Goal: Task Accomplishment & Management: Manage account settings

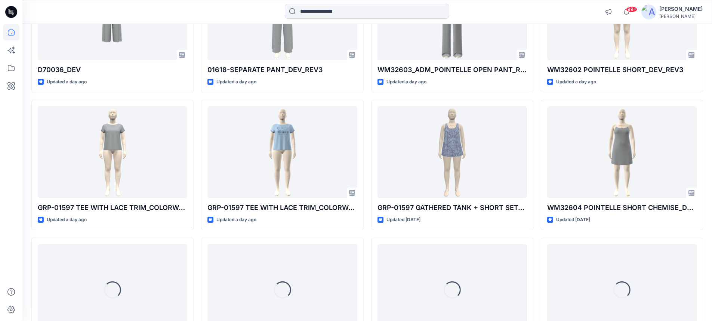
scroll to position [790, 0]
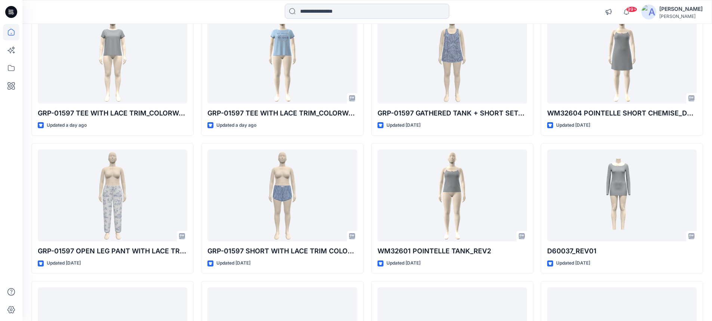
click at [407, 11] on input at bounding box center [367, 11] width 164 height 15
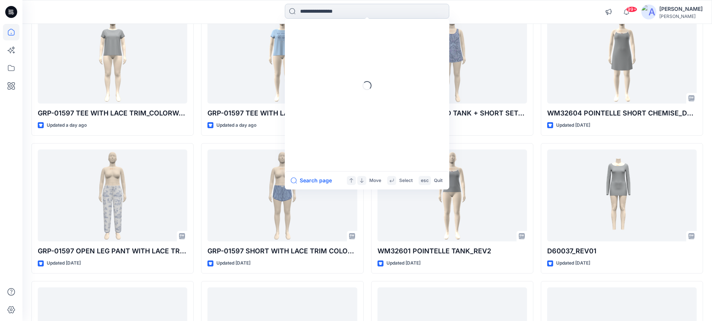
paste input "*******"
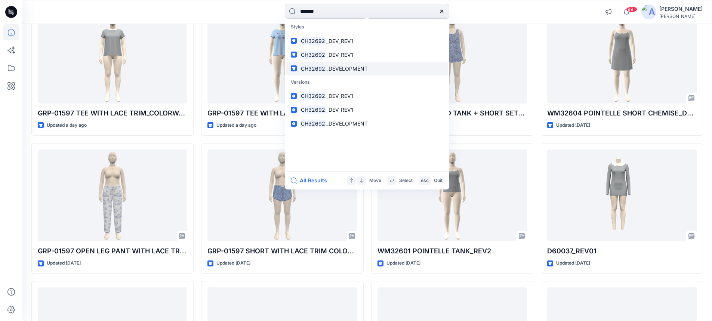
type input "*******"
click at [334, 69] on span "_DEVELOPMENT" at bounding box center [346, 68] width 41 height 6
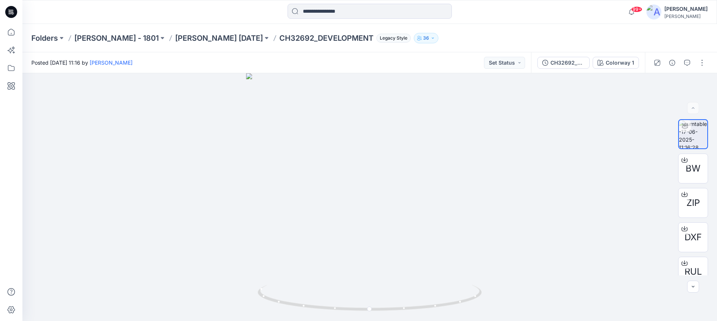
click at [9, 14] on icon at bounding box center [10, 13] width 3 height 0
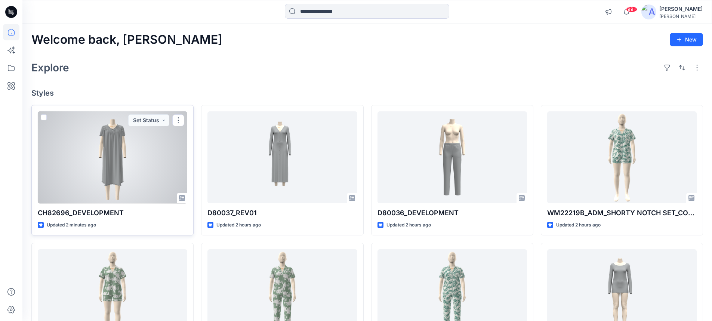
click at [126, 147] on div at bounding box center [112, 157] width 149 height 92
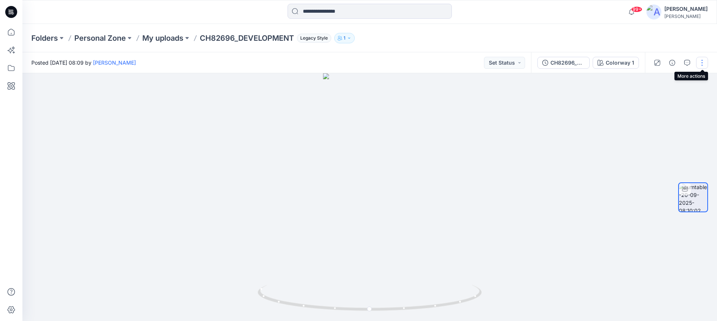
click at [701, 63] on button "button" at bounding box center [703, 63] width 12 height 12
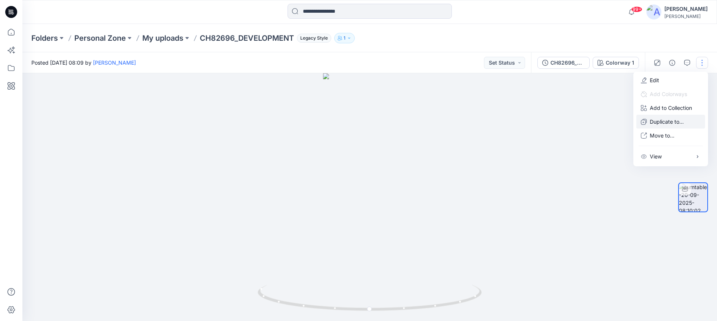
click at [667, 121] on p "Duplicate to..." at bounding box center [667, 122] width 34 height 8
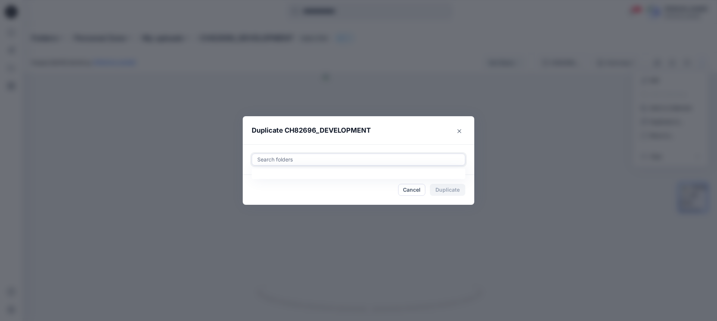
click at [302, 158] on div at bounding box center [359, 159] width 204 height 9
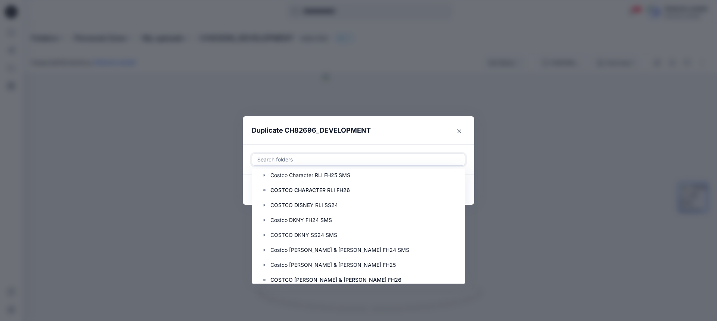
scroll to position [598, 0]
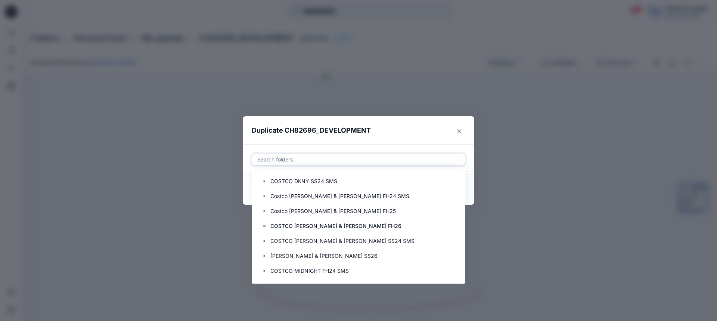
click at [318, 104] on div "Duplicate CH82696_DEVELOPMENT Use Up and Down to choose options, press Enter to…" at bounding box center [358, 160] width 717 height 321
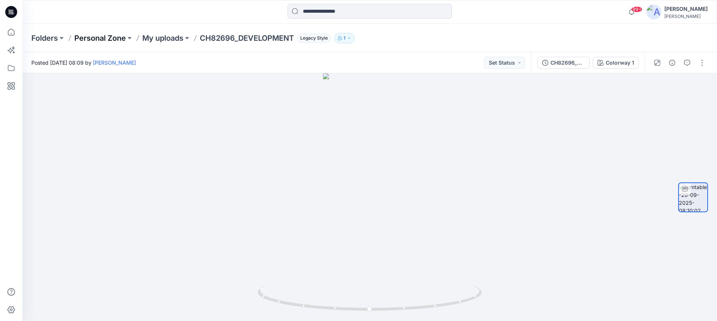
click at [103, 38] on p "Personal Zone" at bounding box center [100, 38] width 52 height 10
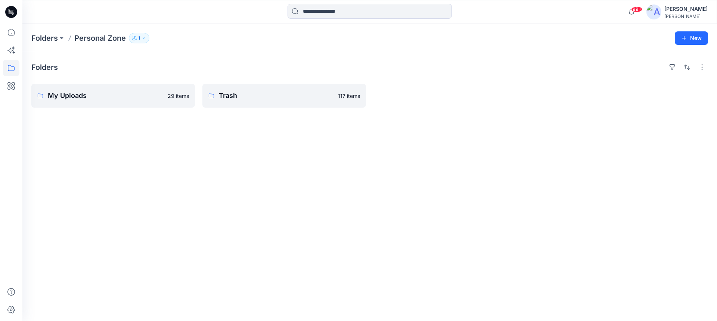
click at [13, 15] on icon at bounding box center [11, 12] width 12 height 12
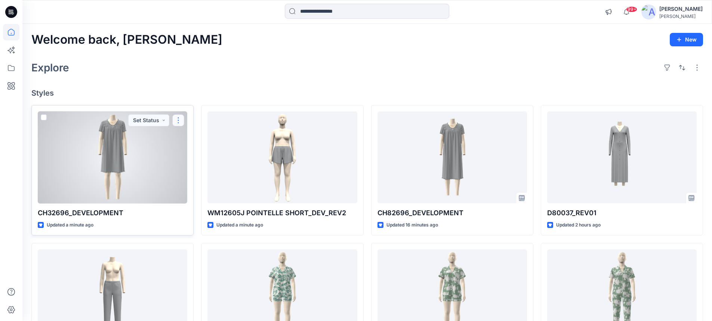
click at [177, 122] on button "button" at bounding box center [178, 120] width 12 height 12
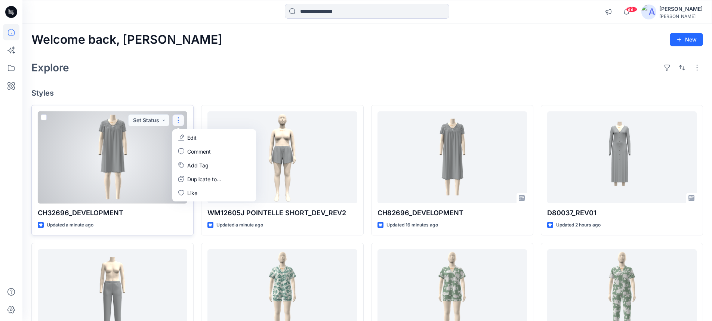
click at [191, 138] on p "Edit" at bounding box center [191, 138] width 9 height 8
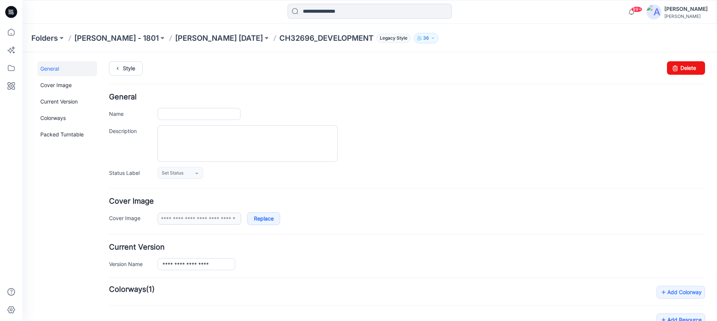
type input "**********"
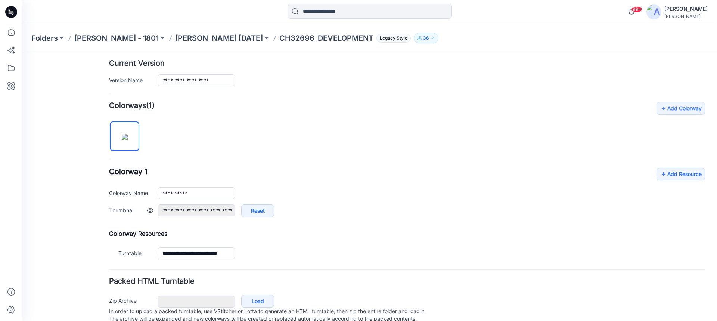
scroll to position [187, 0]
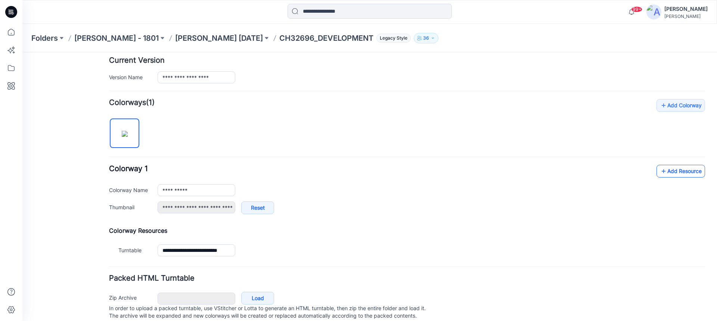
click at [667, 171] on link "Add Resource" at bounding box center [681, 171] width 49 height 13
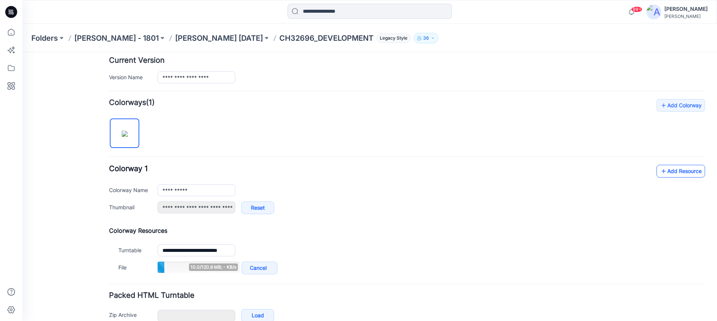
click at [671, 172] on link "Add Resource" at bounding box center [681, 171] width 49 height 13
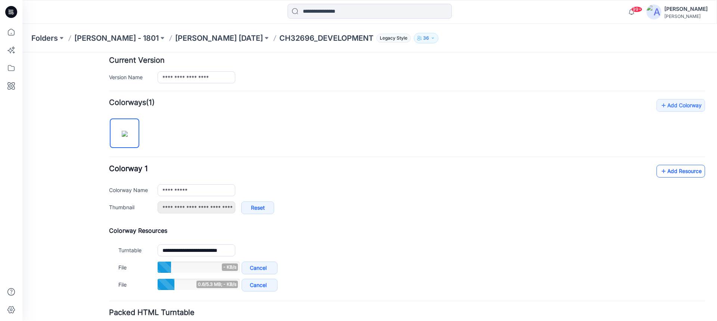
click at [660, 173] on icon at bounding box center [663, 171] width 7 height 12
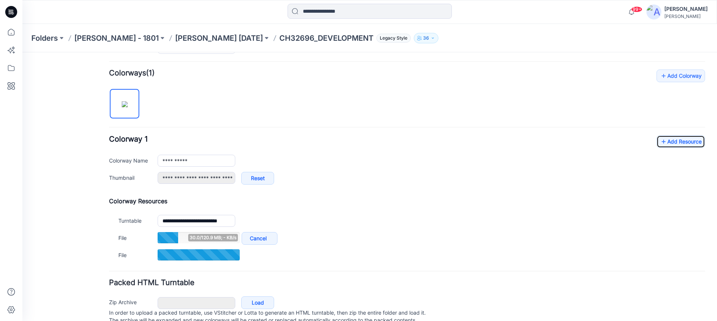
scroll to position [224, 0]
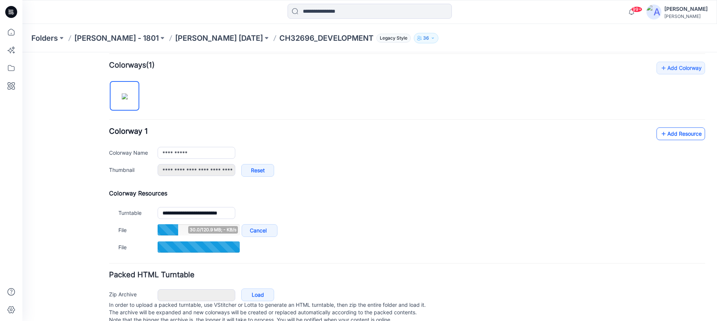
click at [664, 138] on link "Add Resource" at bounding box center [681, 133] width 49 height 13
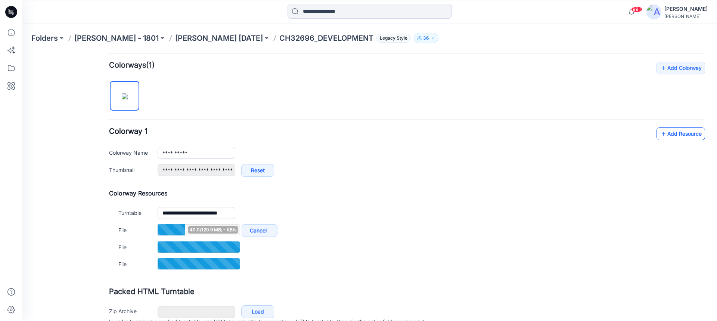
click at [668, 131] on link "Add Resource" at bounding box center [681, 133] width 49 height 13
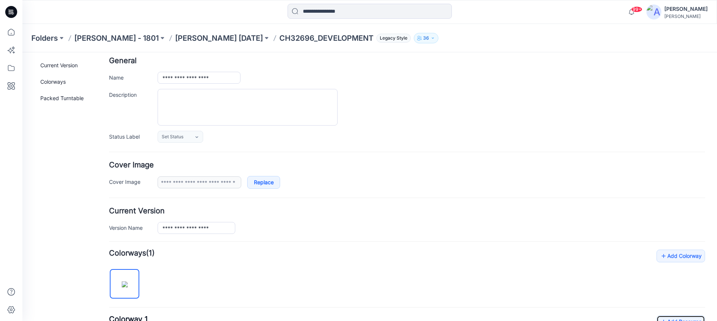
scroll to position [0, 0]
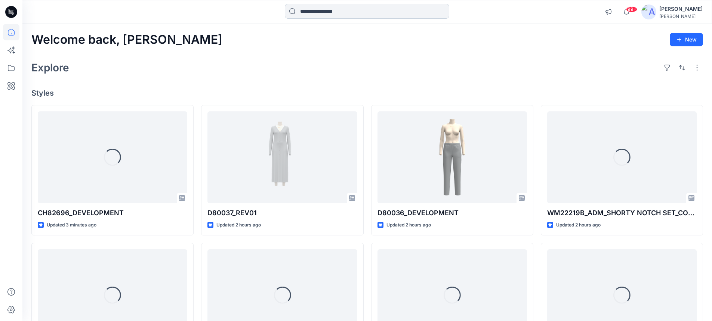
click at [343, 12] on input at bounding box center [367, 11] width 164 height 15
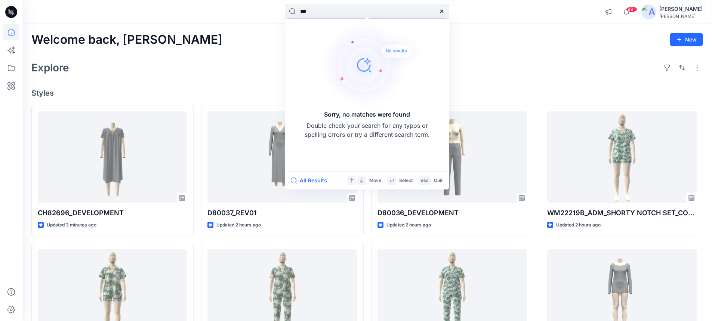
drag, startPoint x: 321, startPoint y: 11, endPoint x: 279, endPoint y: 21, distance: 42.9
click at [279, 21] on div "*** Sorry, no matches were found Double check your search for any typos or spel…" at bounding box center [366, 12] width 689 height 24
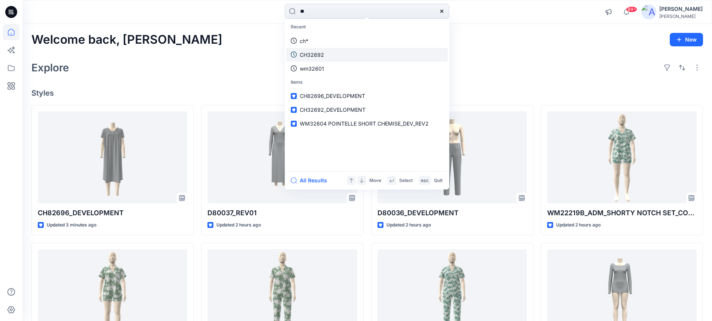
type input "**"
click at [309, 55] on p "CH32692" at bounding box center [312, 55] width 24 height 8
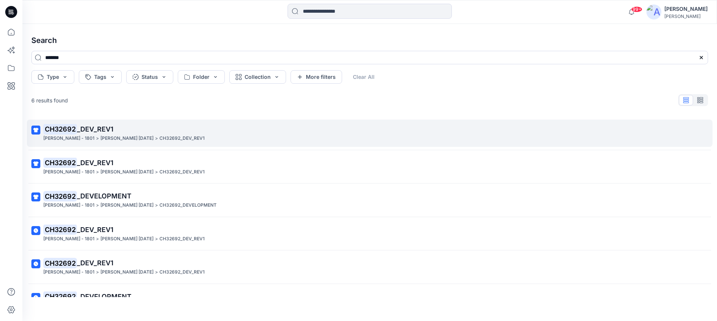
click at [61, 129] on mark "CH32692" at bounding box center [60, 129] width 34 height 10
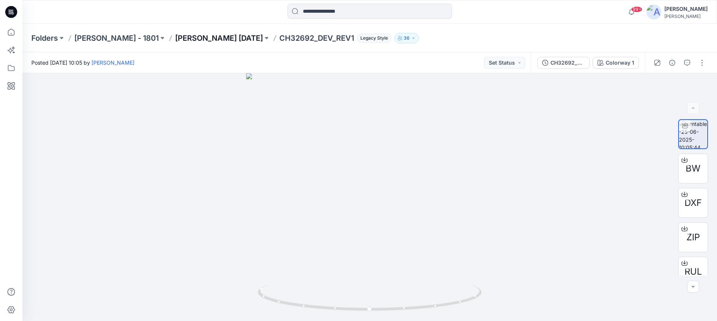
click at [196, 37] on p "Carole Hochman May 25" at bounding box center [219, 38] width 88 height 10
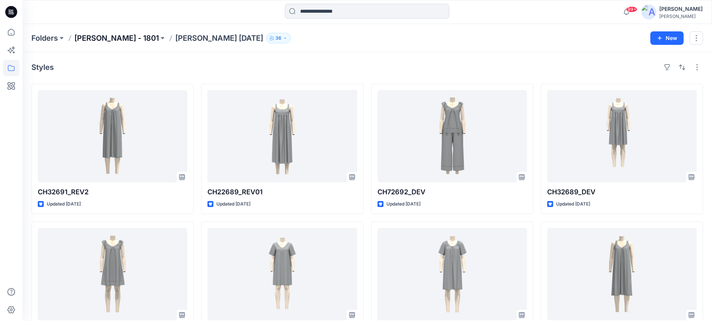
click at [129, 40] on p "Carole Hochman - 1801" at bounding box center [116, 38] width 84 height 10
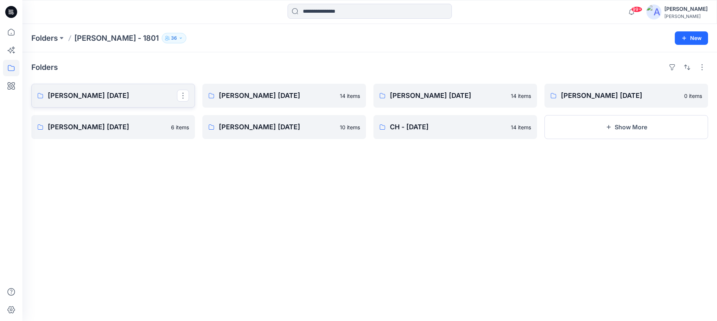
click at [101, 95] on p "Carole Hochman Nov 25" at bounding box center [112, 95] width 129 height 10
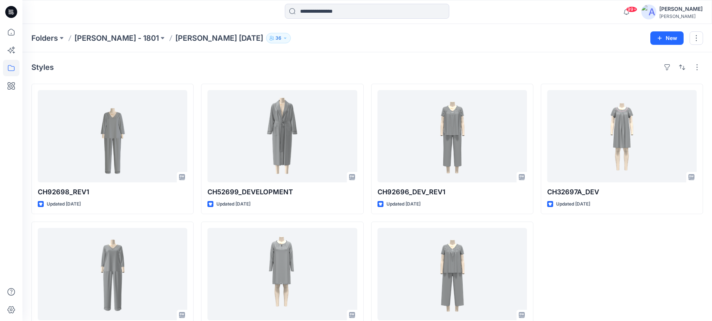
click at [12, 8] on icon at bounding box center [11, 12] width 12 height 12
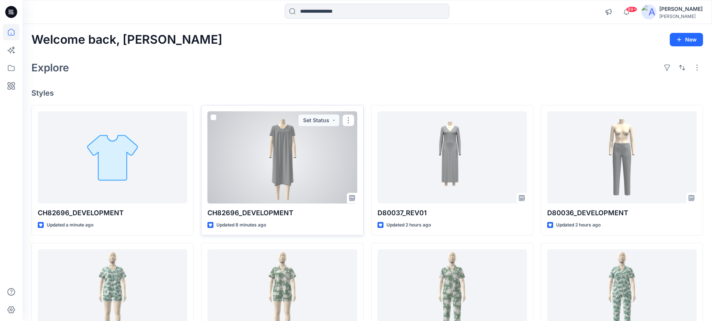
click at [273, 155] on div at bounding box center [281, 157] width 149 height 92
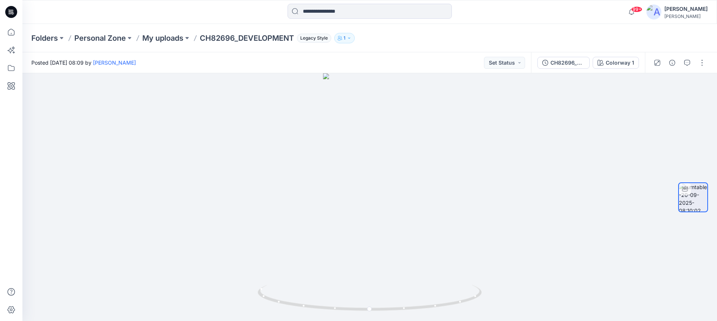
click at [9, 12] on icon at bounding box center [10, 12] width 2 height 0
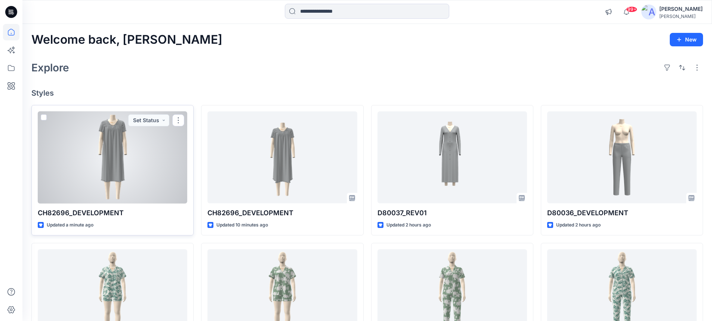
click at [123, 144] on div at bounding box center [112, 157] width 149 height 92
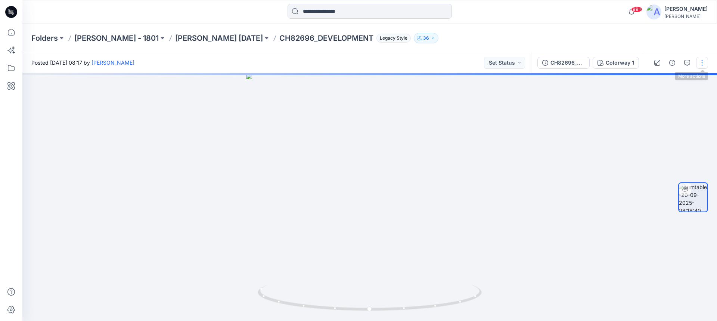
click at [703, 65] on button "button" at bounding box center [703, 63] width 12 height 12
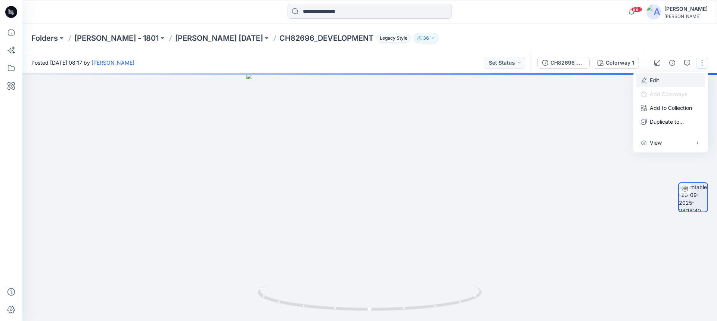
click at [656, 80] on p "Edit" at bounding box center [654, 80] width 9 height 8
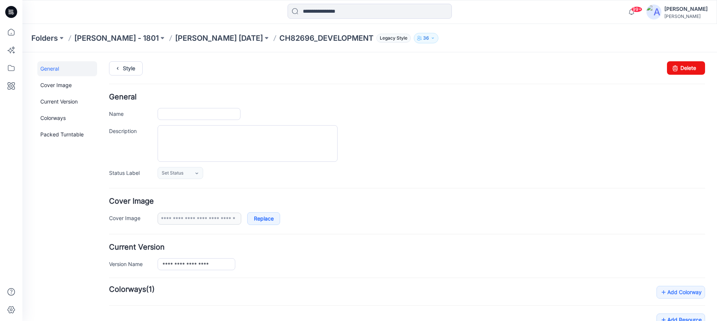
type input "**********"
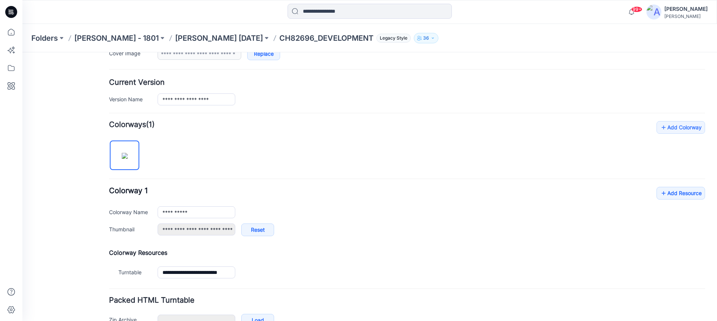
scroll to position [210, 0]
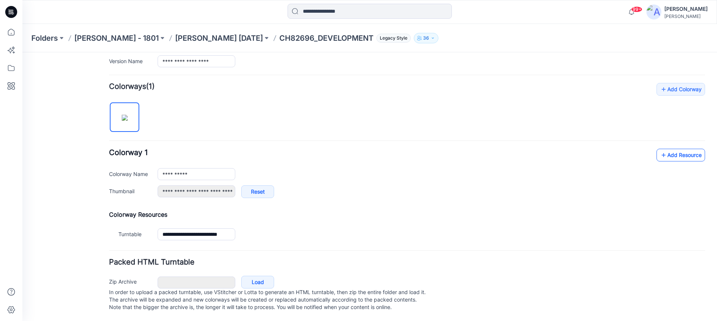
click at [668, 149] on link "Add Resource" at bounding box center [681, 155] width 49 height 13
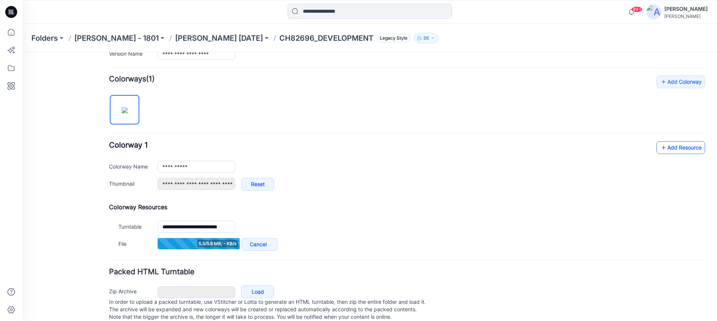
click at [676, 147] on link "Add Resource" at bounding box center [681, 147] width 49 height 13
click at [660, 148] on icon at bounding box center [663, 148] width 7 height 12
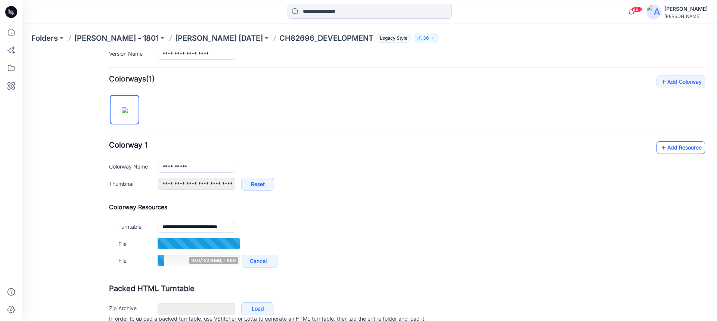
click at [678, 146] on link "Add Resource" at bounding box center [681, 147] width 49 height 13
click at [668, 149] on link "Add Resource" at bounding box center [681, 147] width 49 height 13
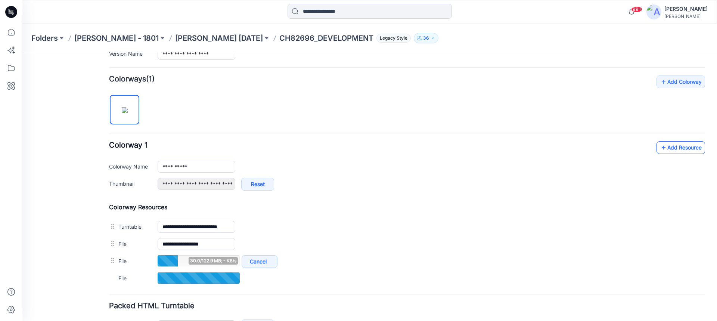
click at [661, 146] on icon at bounding box center [663, 148] width 7 height 12
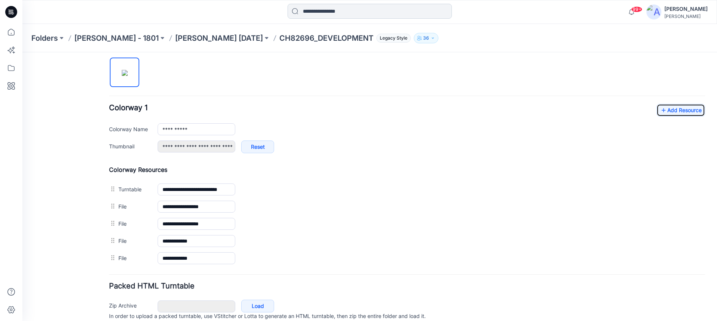
scroll to position [0, 0]
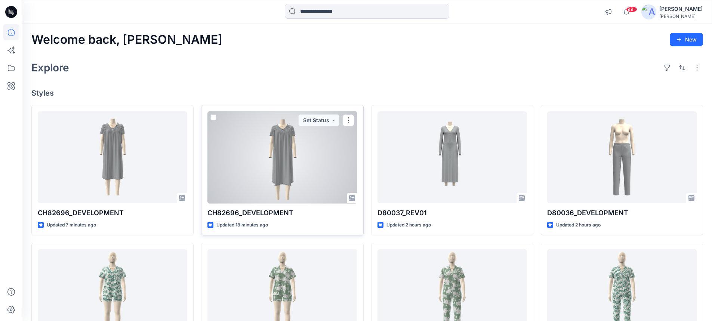
click at [287, 157] on div at bounding box center [281, 157] width 149 height 92
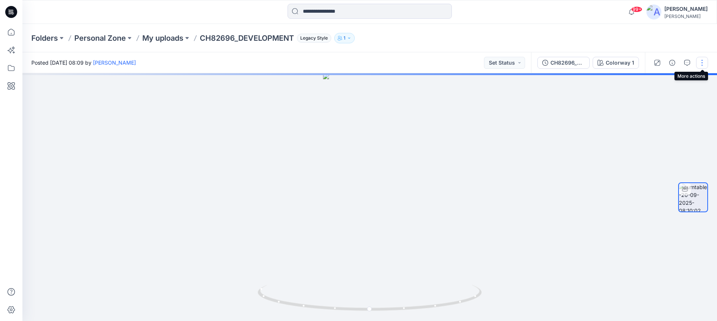
click at [702, 61] on button "button" at bounding box center [703, 63] width 12 height 12
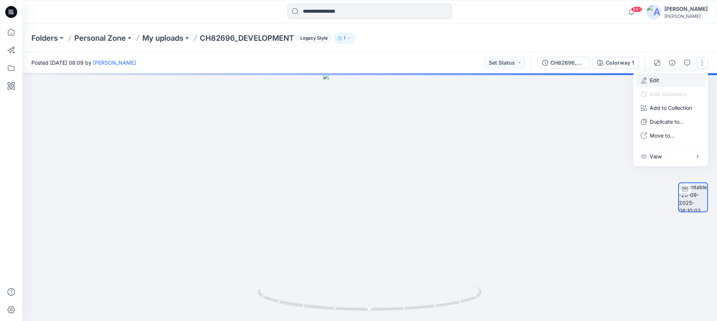
click at [651, 80] on p "Edit" at bounding box center [654, 80] width 9 height 8
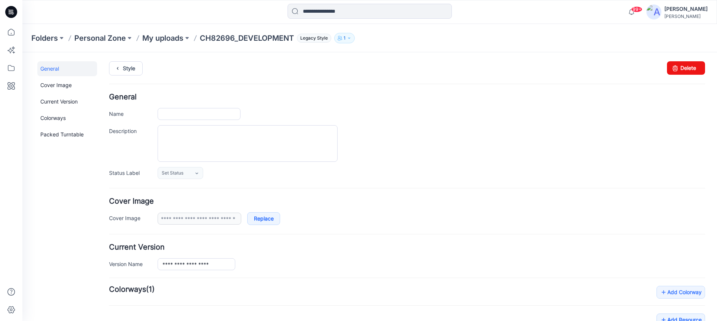
type input "**********"
drag, startPoint x: 683, startPoint y: 68, endPoint x: 418, endPoint y: 60, distance: 265.4
click at [683, 68] on link "Delete" at bounding box center [686, 67] width 38 height 13
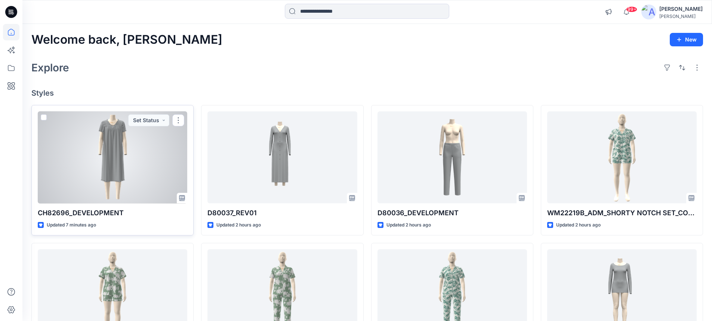
click at [122, 162] on div at bounding box center [112, 157] width 149 height 92
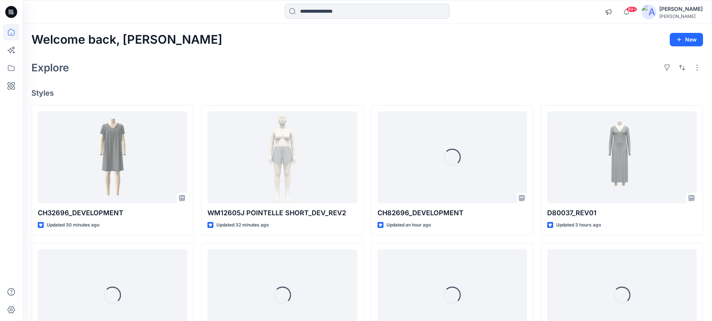
click at [321, 10] on input at bounding box center [367, 11] width 164 height 15
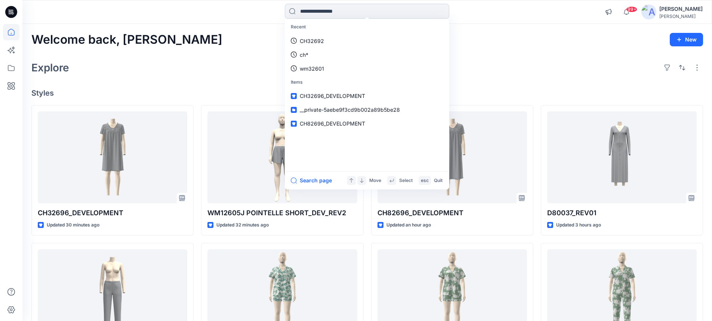
paste input "********"
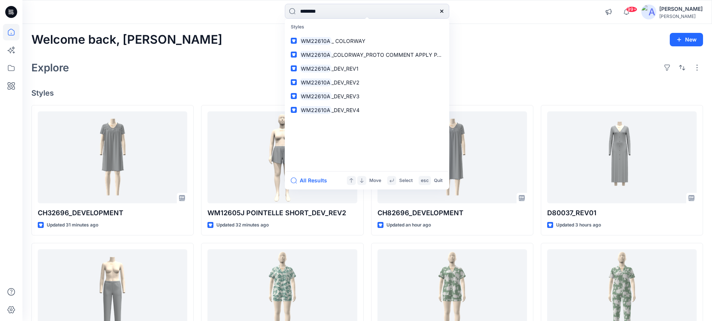
type input "********"
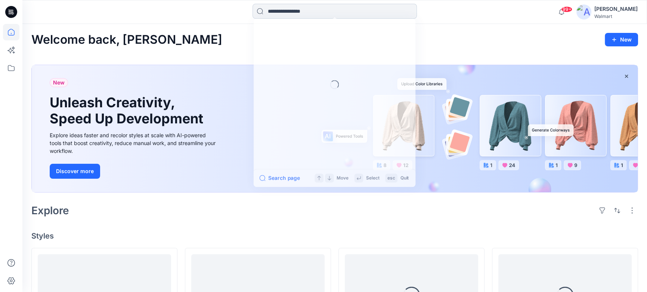
click at [290, 11] on input at bounding box center [335, 11] width 164 height 15
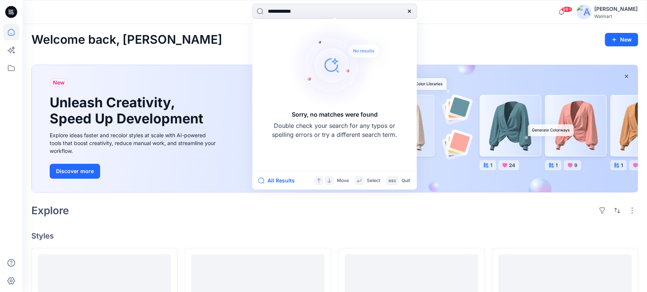
drag, startPoint x: 321, startPoint y: 10, endPoint x: 247, endPoint y: 23, distance: 75.4
click at [246, 19] on div "**********" at bounding box center [335, 12] width 312 height 16
click at [334, 12] on input "**********" at bounding box center [335, 11] width 164 height 15
drag, startPoint x: 217, startPoint y: 30, endPoint x: 187, endPoint y: 33, distance: 30.1
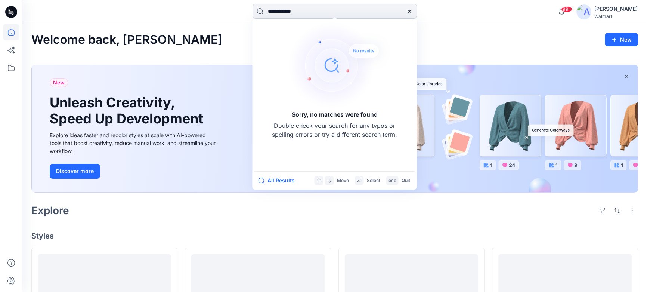
click at [321, 10] on input "**********" at bounding box center [335, 11] width 164 height 15
drag, startPoint x: 328, startPoint y: 10, endPoint x: 226, endPoint y: 24, distance: 102.8
click at [226, 24] on div "**********" at bounding box center [334, 12] width 625 height 24
paste input "**********"
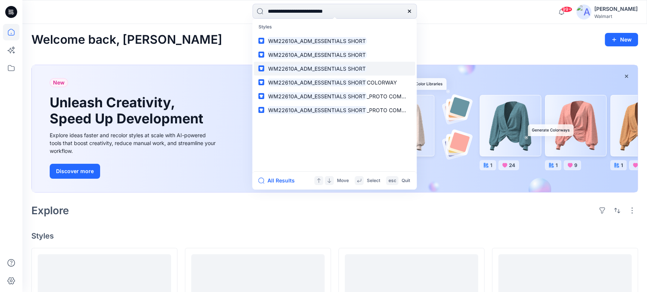
type input "**********"
click at [284, 67] on mark "WM22610A_ADM_ESSENTIALS SHORT" at bounding box center [317, 68] width 100 height 9
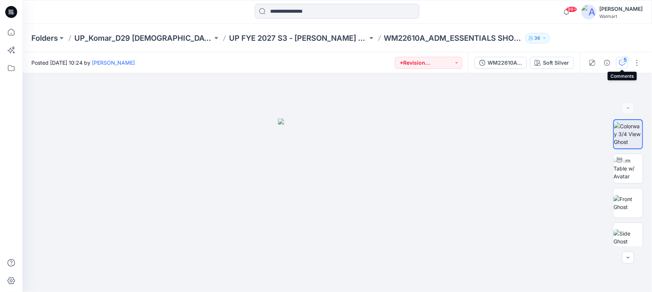
click at [625, 61] on div "5" at bounding box center [625, 59] width 7 height 7
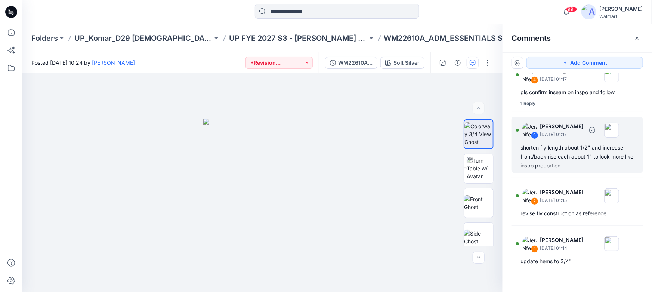
scroll to position [25, 0]
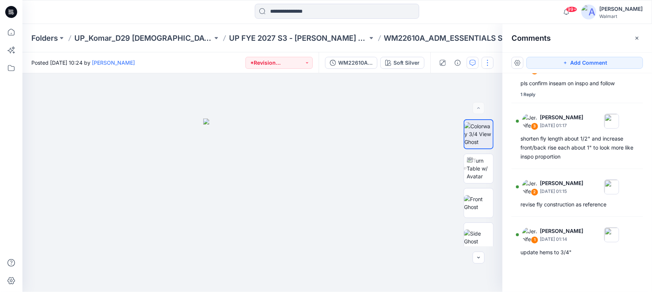
click at [490, 60] on button "button" at bounding box center [488, 63] width 12 height 12
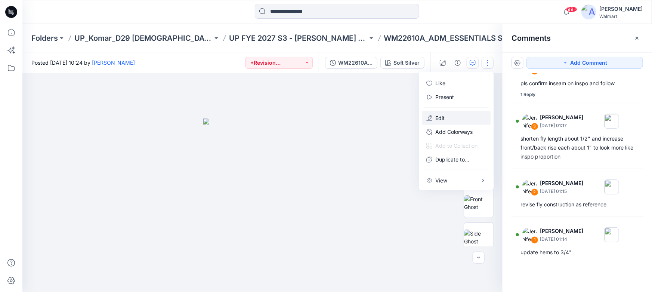
click at [439, 118] on p "Edit" at bounding box center [439, 118] width 9 height 8
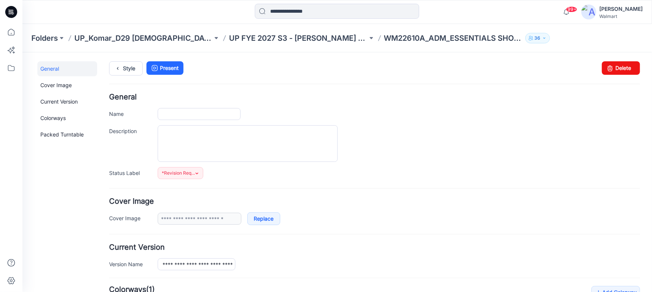
type input "**********"
click at [129, 67] on link "Style" at bounding box center [126, 68] width 34 height 14
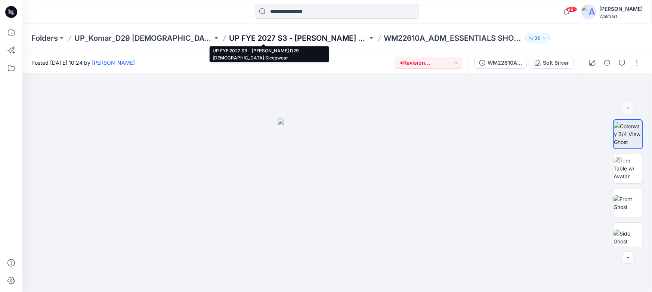
click at [284, 38] on p "UP FYE 2027 S3 - [PERSON_NAME] D29 [DEMOGRAPHIC_DATA] Sleepwear" at bounding box center [298, 38] width 138 height 10
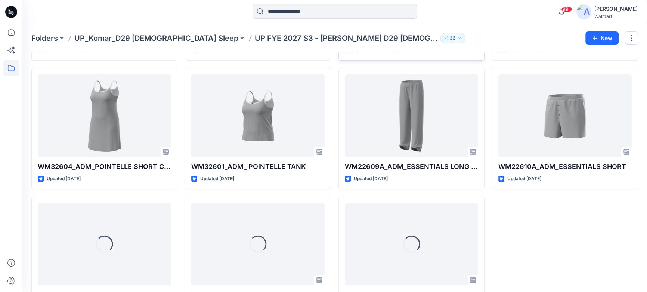
scroll to position [273, 0]
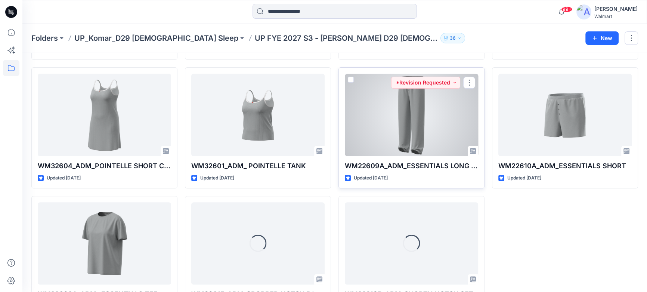
click at [405, 132] on div at bounding box center [411, 115] width 133 height 83
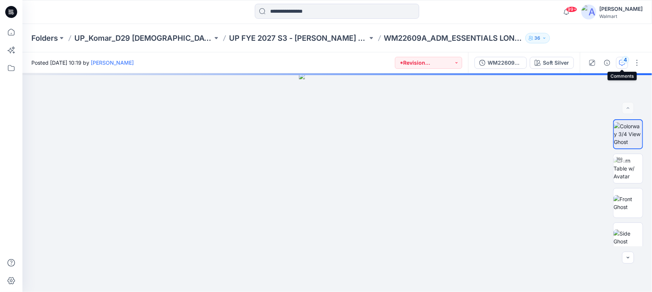
click at [623, 59] on div "4" at bounding box center [625, 59] width 7 height 7
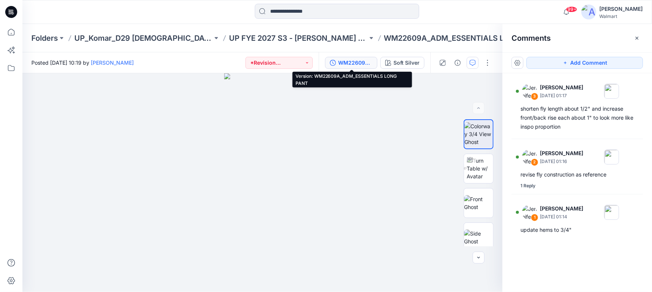
click at [361, 64] on div "WM22609A_ADM_ESSENTIALS LONG PANT" at bounding box center [355, 63] width 34 height 8
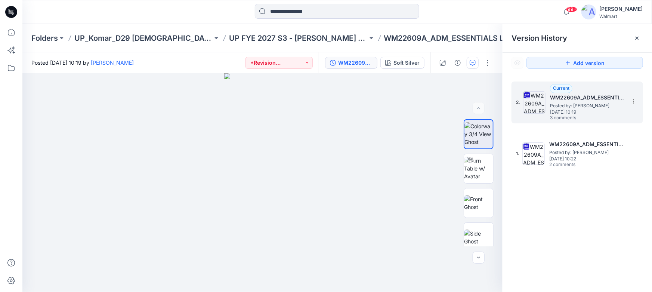
click at [609, 109] on span "[DATE] 10:19" at bounding box center [587, 111] width 75 height 5
click at [560, 96] on h5 "WM22609A_ADM_ESSENTIALS LONG PANT" at bounding box center [587, 97] width 75 height 9
click at [583, 96] on h5 "WM22609A_ADM_ESSENTIALS LONG PANT" at bounding box center [587, 97] width 75 height 9
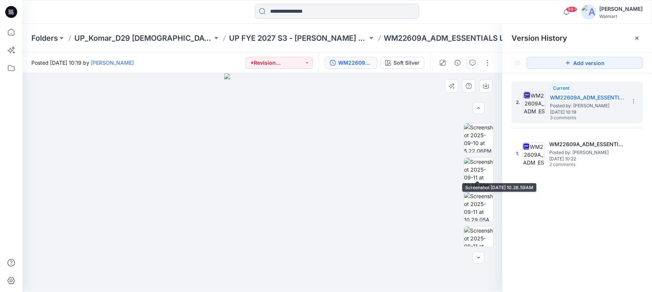
scroll to position [315, 0]
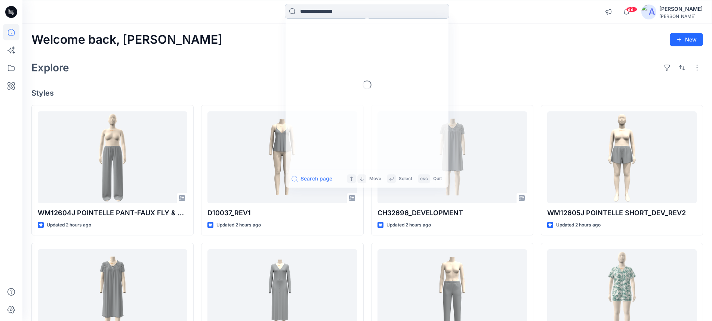
click at [319, 10] on input at bounding box center [367, 11] width 164 height 15
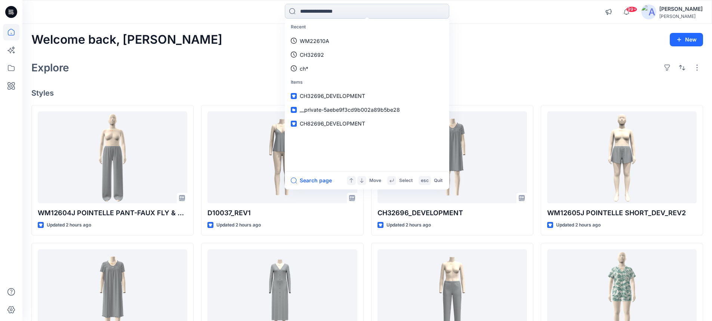
paste input "********"
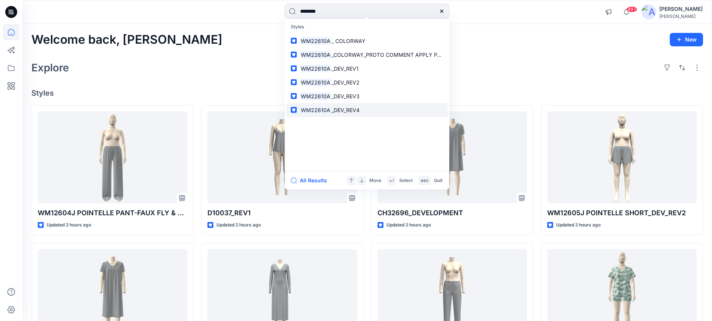
type input "********"
click at [348, 111] on span "_DEV_REV4" at bounding box center [345, 110] width 28 height 6
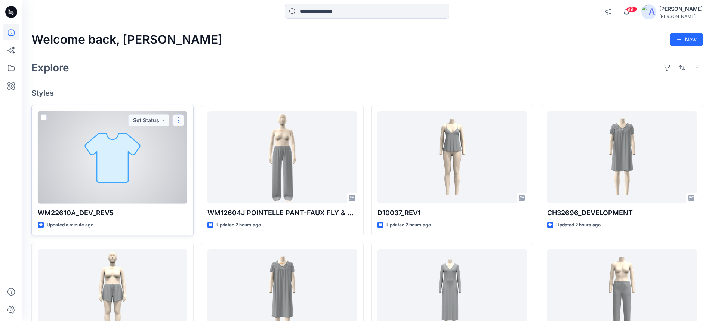
click at [179, 121] on button "button" at bounding box center [178, 120] width 12 height 12
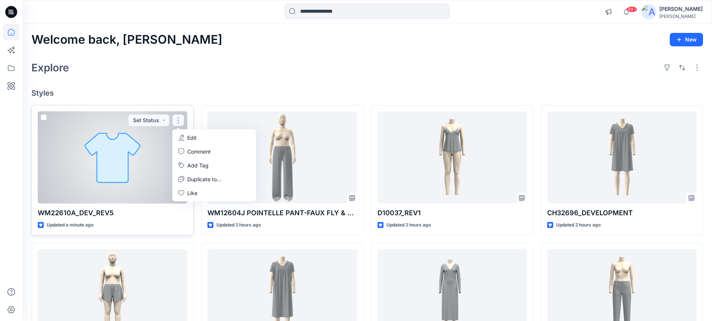
click at [193, 137] on p "Edit" at bounding box center [191, 138] width 9 height 8
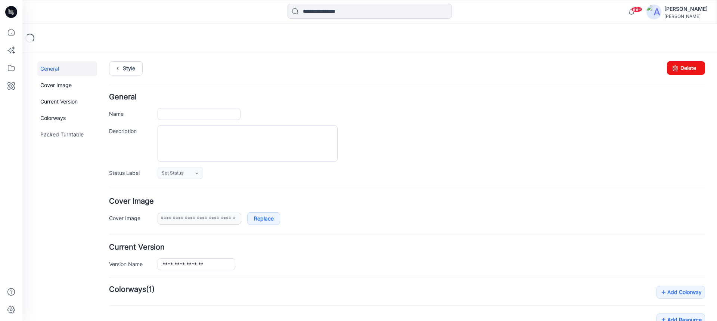
type input "**********"
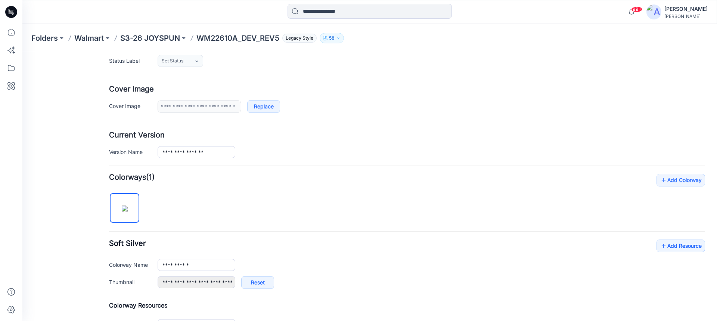
scroll to position [210, 0]
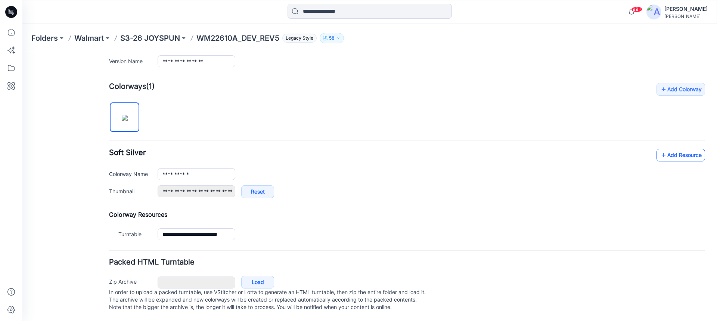
click at [668, 149] on link "Add Resource" at bounding box center [681, 155] width 49 height 13
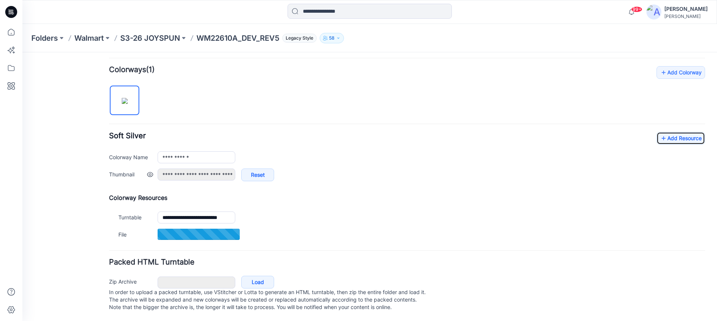
scroll to position [227, 0]
click at [660, 133] on icon at bounding box center [663, 138] width 7 height 12
click at [668, 132] on link "Add Resource" at bounding box center [681, 138] width 49 height 13
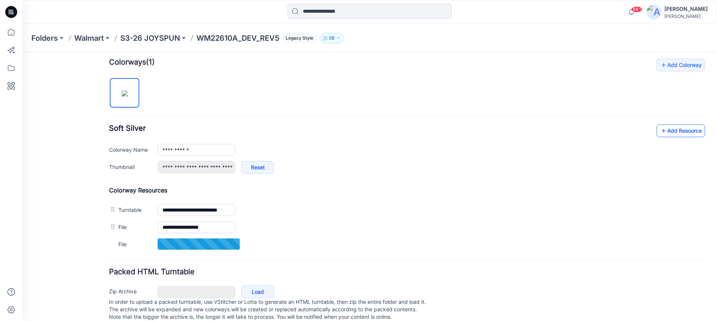
click at [668, 132] on link "Add Resource" at bounding box center [681, 130] width 49 height 13
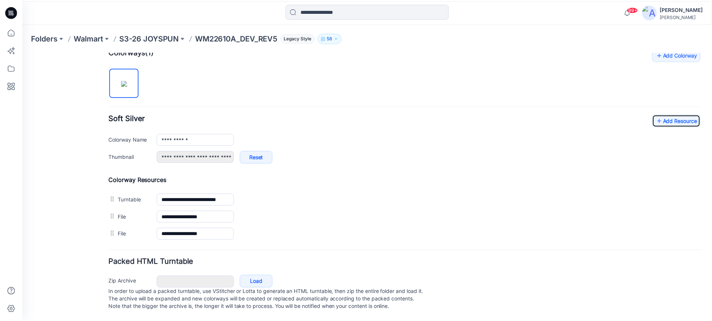
scroll to position [245, 0]
click at [671, 114] on link "Add Resource" at bounding box center [681, 120] width 49 height 13
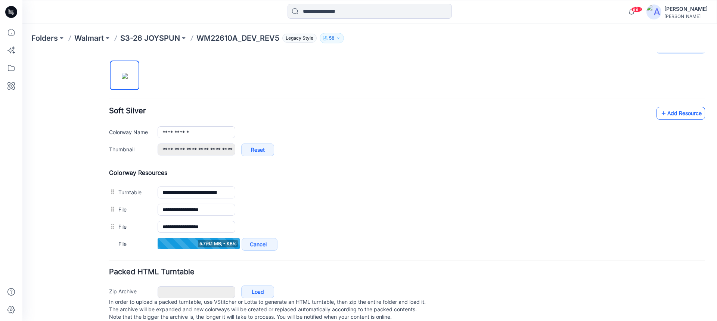
click at [671, 117] on link "Add Resource" at bounding box center [681, 113] width 49 height 13
click at [668, 113] on link "Add Resource" at bounding box center [681, 113] width 49 height 13
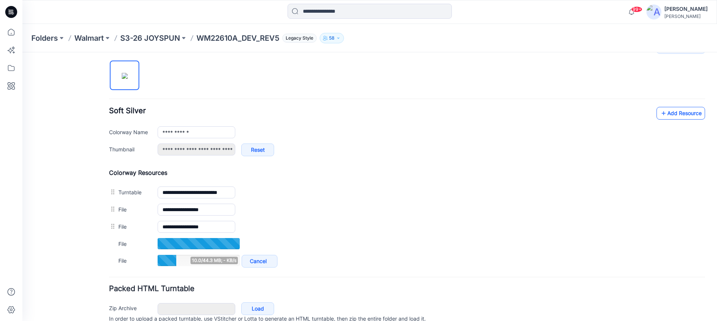
click at [670, 114] on link "Add Resource" at bounding box center [681, 113] width 49 height 13
click at [663, 117] on link "Add Resource" at bounding box center [681, 113] width 49 height 13
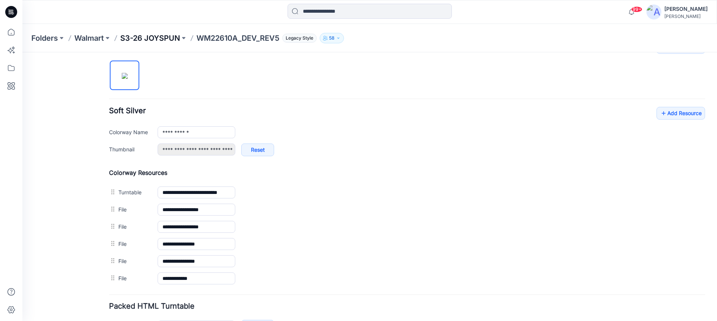
click at [160, 38] on p "S3-26 JOYSPUN" at bounding box center [150, 38] width 60 height 10
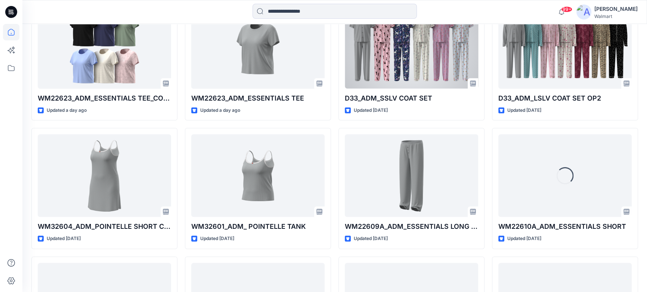
scroll to position [640, 0]
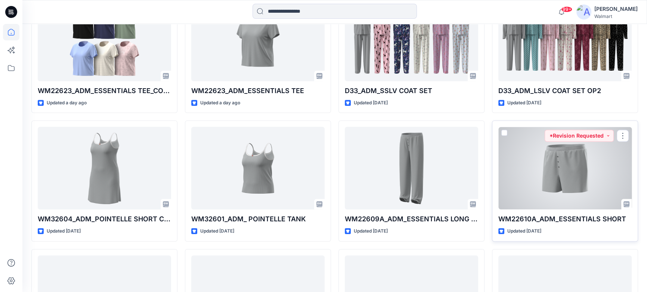
click at [563, 166] on div at bounding box center [564, 168] width 133 height 83
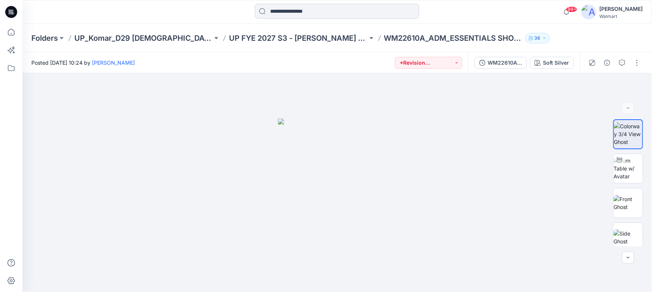
click at [315, 12] on input at bounding box center [337, 11] width 164 height 15
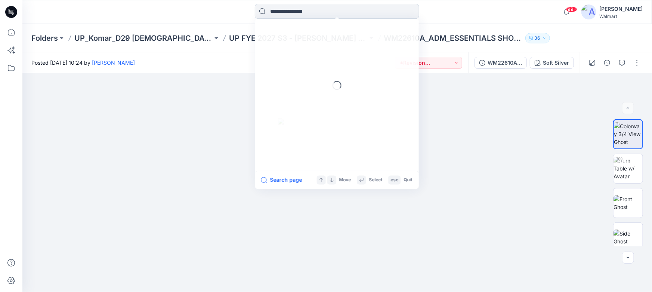
paste input "********"
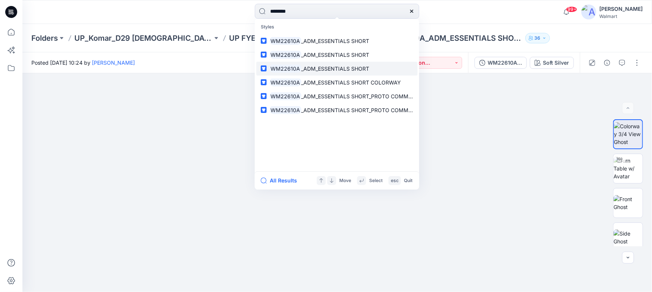
type input "********"
click at [10, 12] on icon at bounding box center [10, 12] width 3 height 0
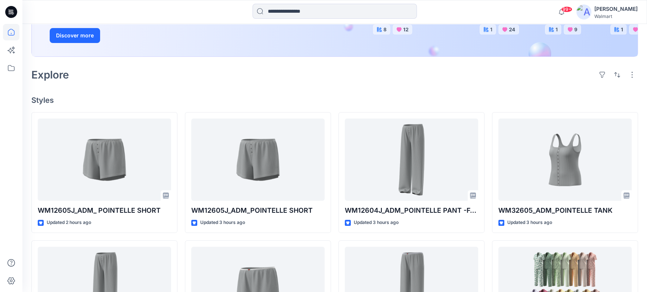
scroll to position [170, 0]
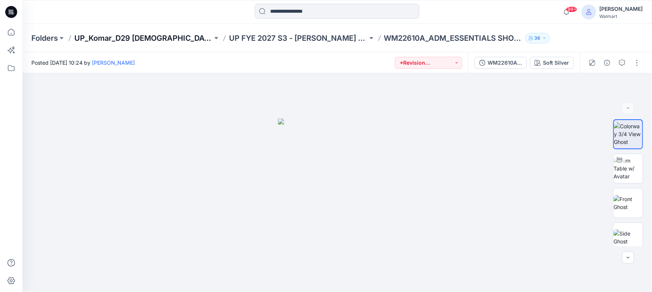
click at [152, 37] on p "UP_Komar_D29 [DEMOGRAPHIC_DATA] Sleep" at bounding box center [143, 38] width 138 height 10
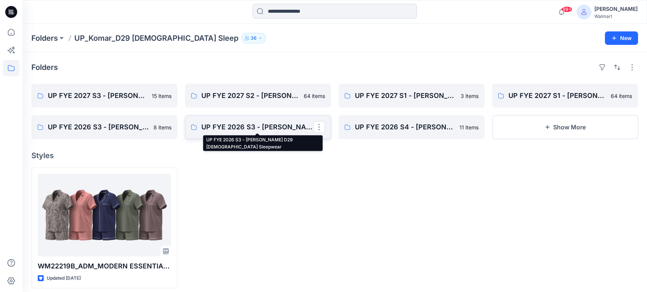
click at [232, 127] on p "UP FYE 2026 S3 - [PERSON_NAME] D29 [DEMOGRAPHIC_DATA] Sleepwear" at bounding box center [257, 127] width 112 height 10
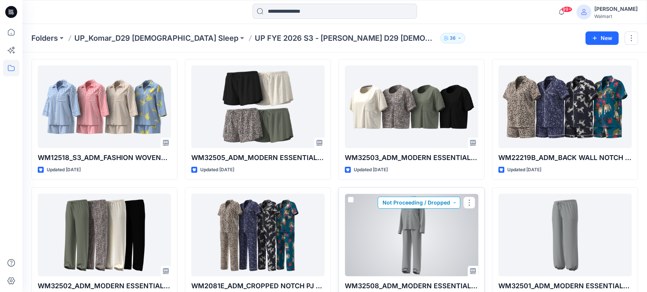
scroll to position [205, 0]
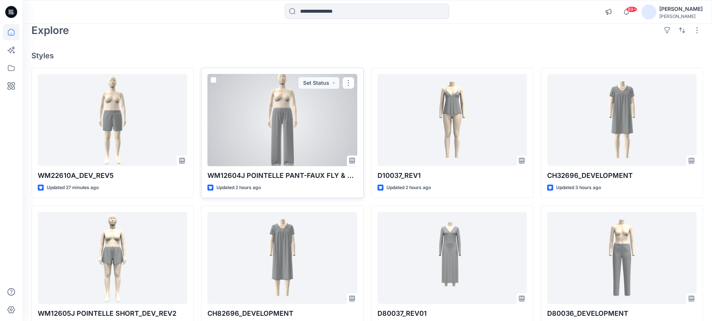
scroll to position [75, 0]
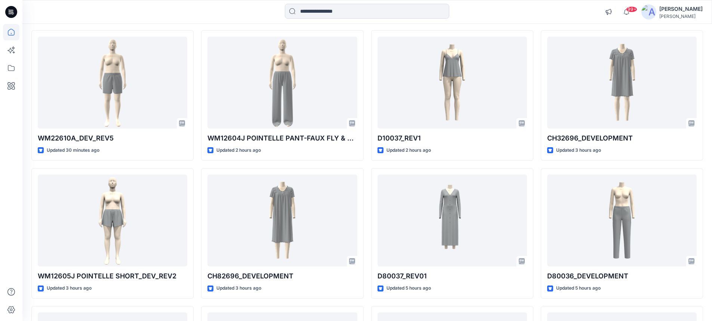
click at [8, 12] on icon at bounding box center [11, 12] width 12 height 12
click at [13, 9] on icon at bounding box center [11, 12] width 12 height 12
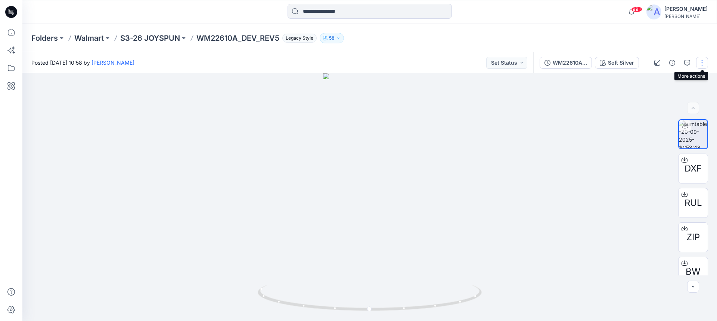
click at [702, 63] on button "button" at bounding box center [703, 63] width 12 height 12
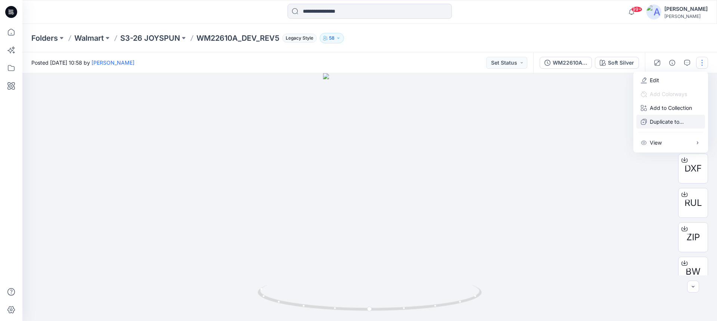
click at [662, 120] on p "Duplicate to..." at bounding box center [667, 122] width 34 height 8
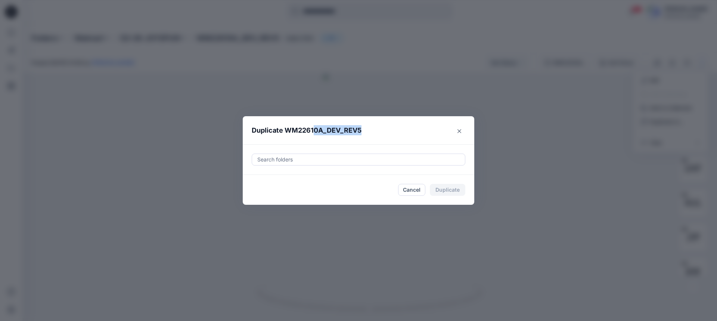
drag, startPoint x: 361, startPoint y: 119, endPoint x: 313, endPoint y: 126, distance: 48.3
click at [313, 126] on header "Duplicate WM22610A_DEV_REV5" at bounding box center [351, 130] width 217 height 28
click at [397, 120] on header "Duplicate WM22610A_DEV_REV5" at bounding box center [351, 130] width 217 height 28
click at [308, 160] on div at bounding box center [359, 159] width 204 height 9
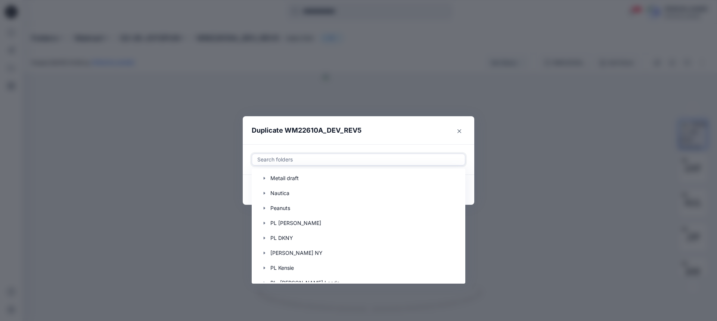
scroll to position [1405, 0]
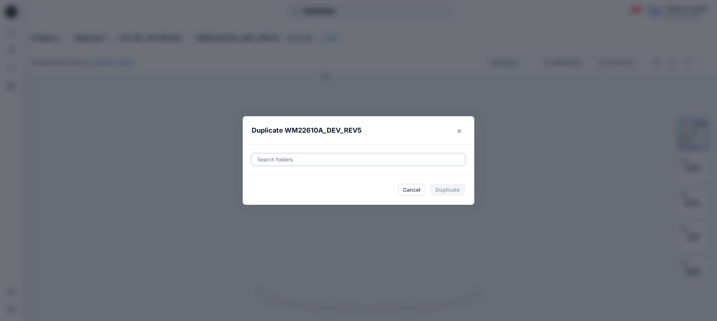
click at [341, 159] on div at bounding box center [359, 159] width 204 height 9
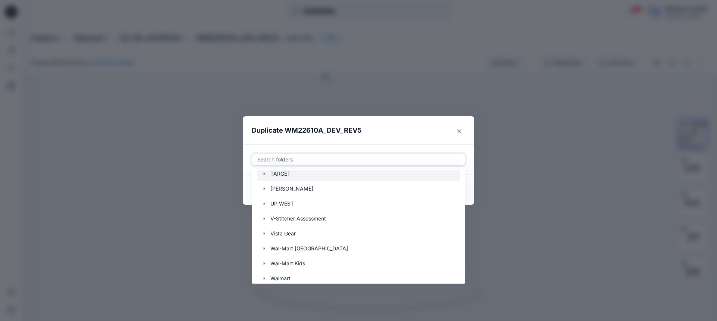
scroll to position [1779, 0]
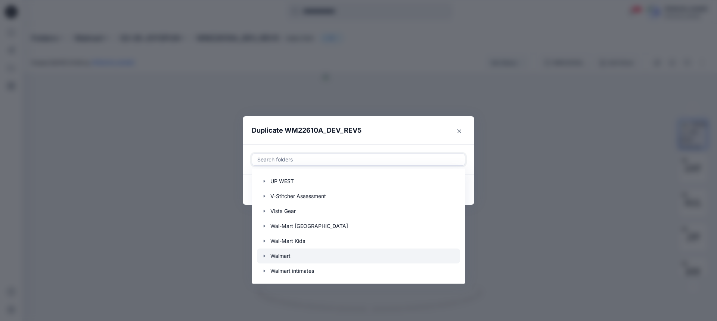
click at [265, 256] on icon "button" at bounding box center [265, 256] width 6 height 6
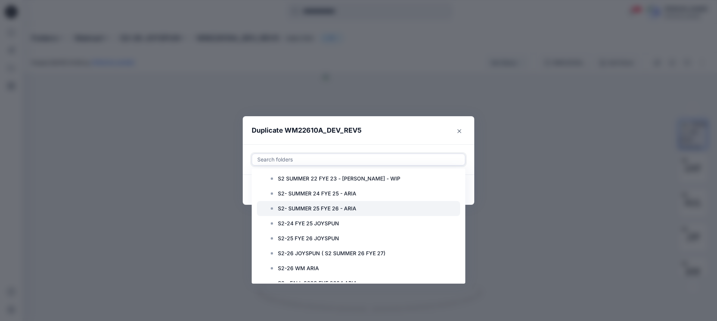
scroll to position [2451, 0]
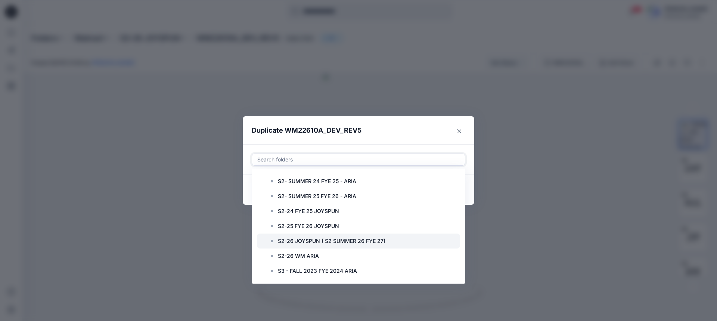
click at [304, 241] on p "S2-26 JOYSPUN ( S2 SUMMER 26 FYE 27)" at bounding box center [332, 241] width 108 height 9
click at [425, 127] on header "Duplicate WM22610A_DEV_REV5" at bounding box center [351, 130] width 217 height 28
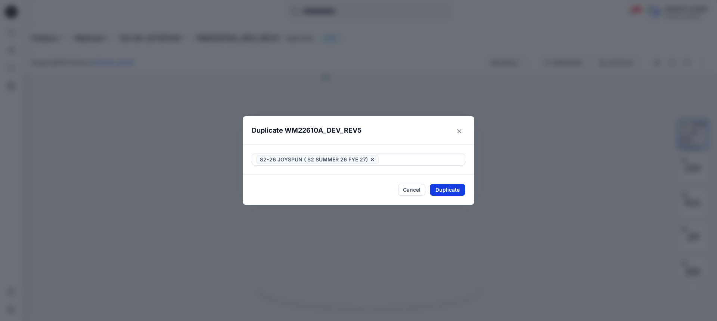
click at [452, 189] on button "Duplicate" at bounding box center [447, 190] width 35 height 12
click at [453, 191] on button "Close" at bounding box center [453, 190] width 24 height 12
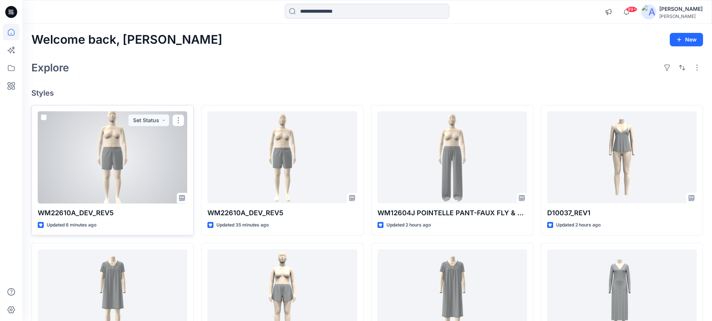
click at [123, 146] on div at bounding box center [112, 157] width 149 height 92
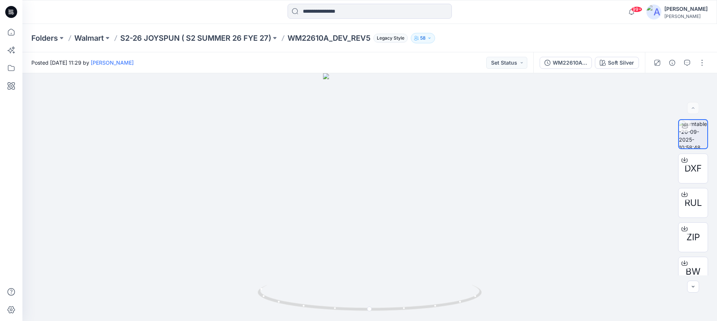
click at [14, 12] on icon at bounding box center [11, 12] width 12 height 12
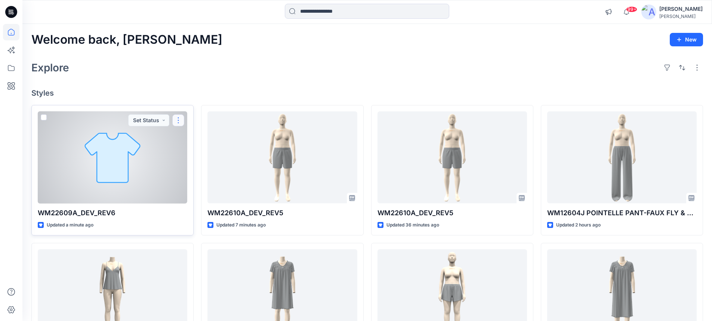
click at [178, 120] on button "button" at bounding box center [178, 120] width 12 height 12
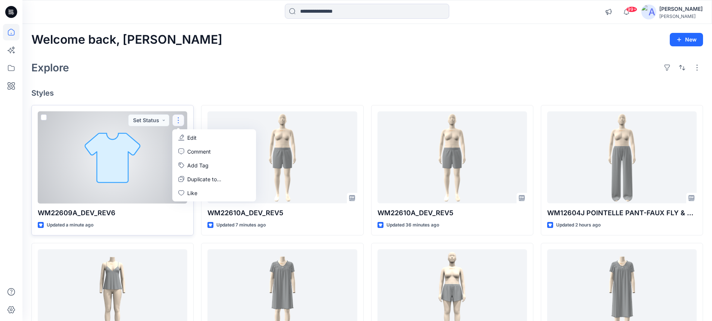
click at [188, 140] on p "Edit" at bounding box center [191, 138] width 9 height 8
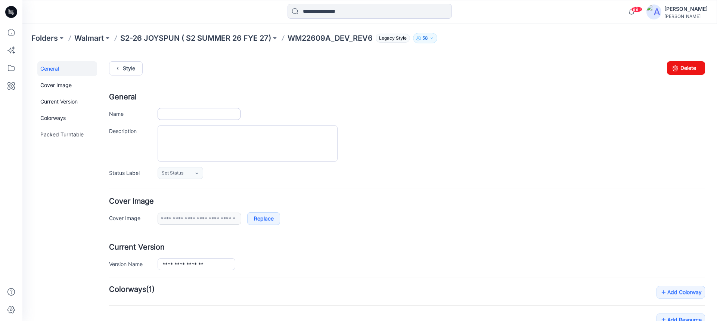
type input "**********"
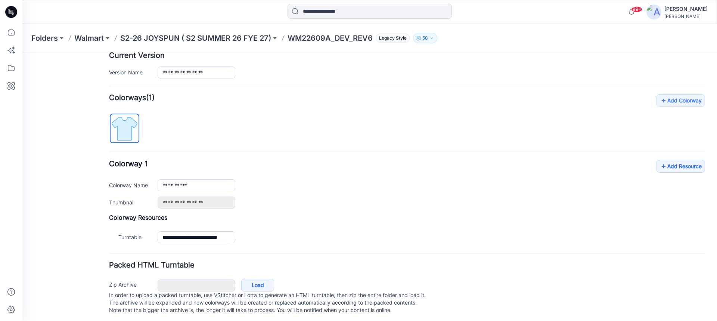
scroll to position [202, 0]
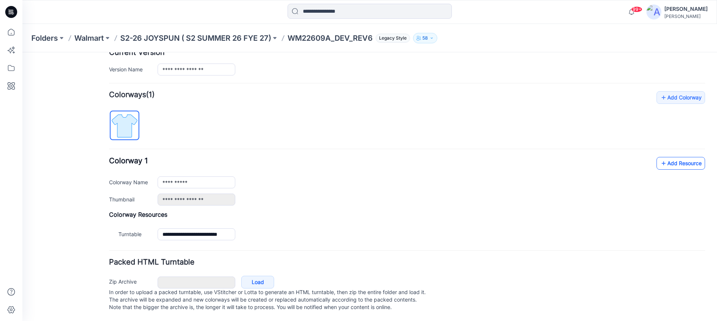
click at [668, 157] on link "Add Resource" at bounding box center [681, 163] width 49 height 13
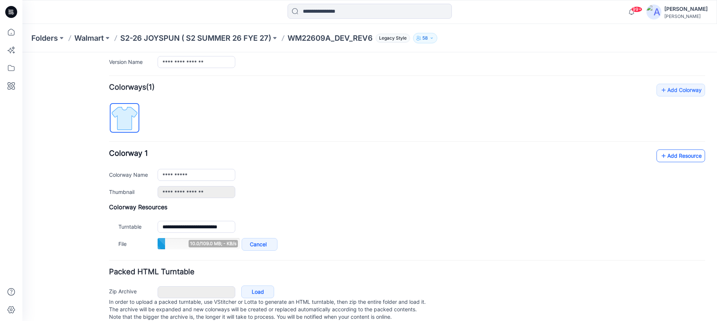
click at [663, 157] on link "Add Resource" at bounding box center [681, 155] width 49 height 13
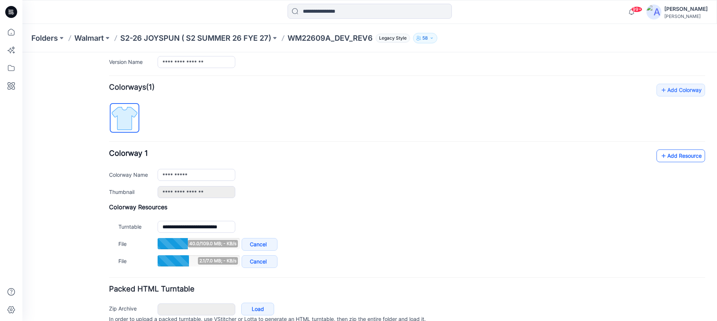
click at [666, 156] on link "Add Resource" at bounding box center [681, 155] width 49 height 13
click at [666, 154] on link "Add Resource" at bounding box center [681, 155] width 49 height 13
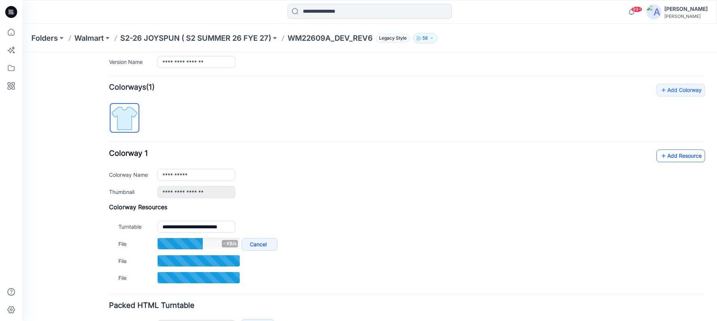
click at [664, 157] on link "Add Resource" at bounding box center [681, 155] width 49 height 13
click at [662, 157] on link "Add Resource" at bounding box center [681, 155] width 49 height 13
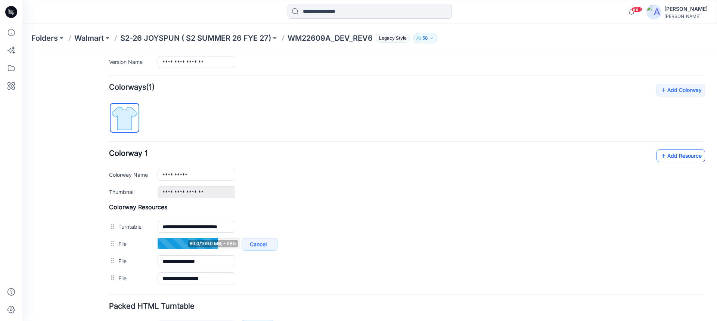
click at [670, 156] on link "Add Resource" at bounding box center [681, 155] width 49 height 13
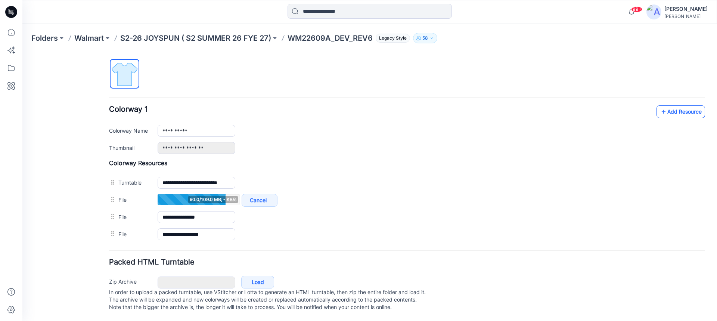
scroll to position [254, 0]
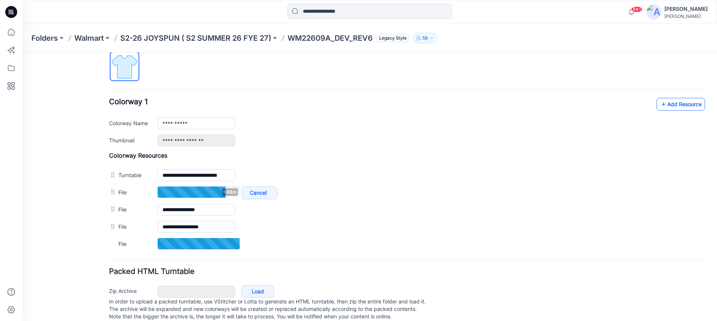
click at [664, 106] on link "Add Resource" at bounding box center [681, 104] width 49 height 13
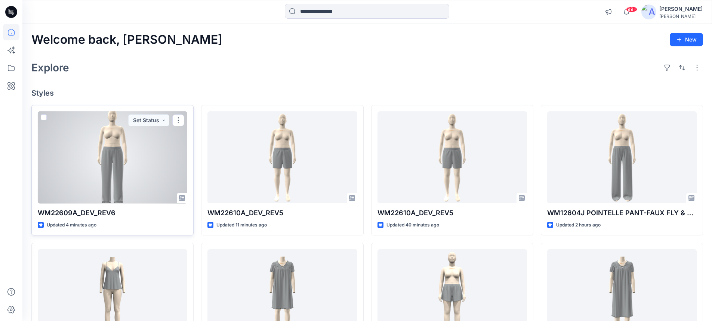
click at [113, 130] on div at bounding box center [112, 157] width 149 height 92
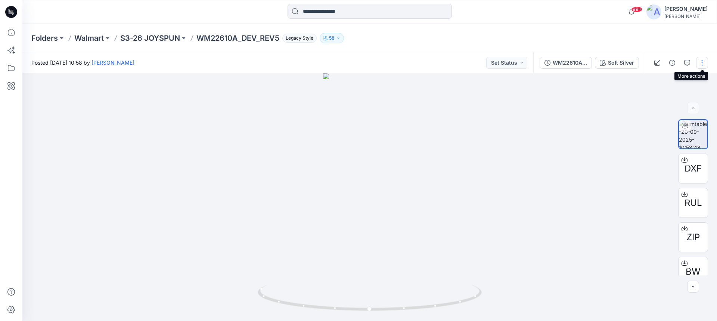
click at [704, 62] on button "button" at bounding box center [703, 63] width 12 height 12
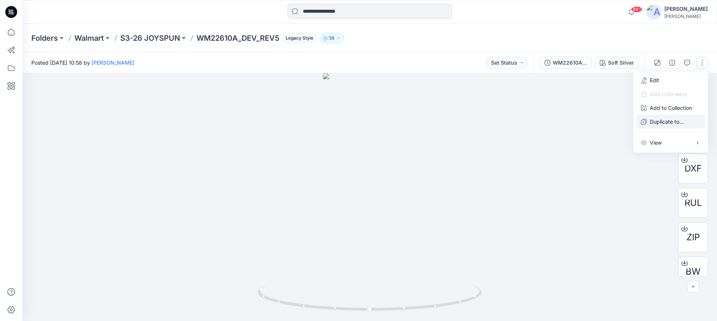
click at [665, 121] on p "Duplicate to..." at bounding box center [667, 122] width 34 height 8
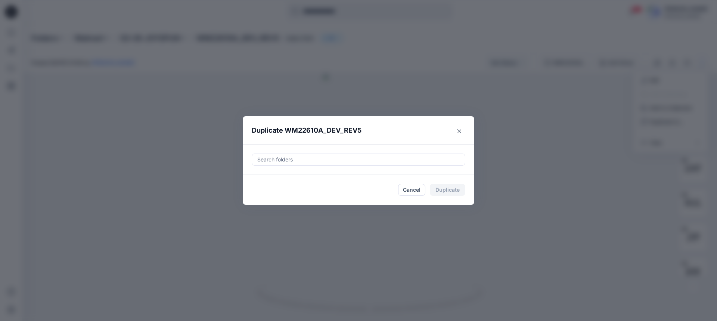
click at [332, 164] on div at bounding box center [359, 159] width 204 height 9
click at [303, 163] on div at bounding box center [359, 159] width 204 height 9
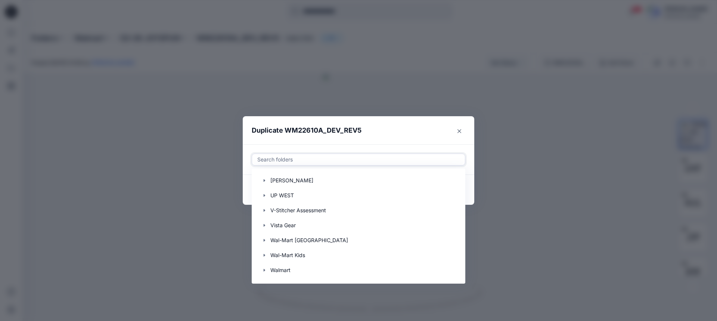
scroll to position [1775, 0]
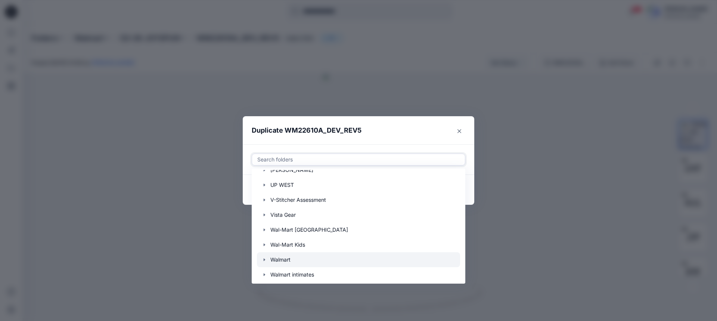
click at [284, 259] on div at bounding box center [358, 259] width 203 height 15
click at [263, 258] on icon "button" at bounding box center [265, 260] width 6 height 6
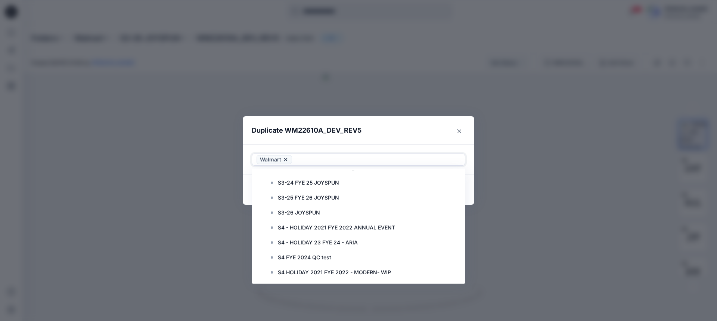
scroll to position [2597, 0]
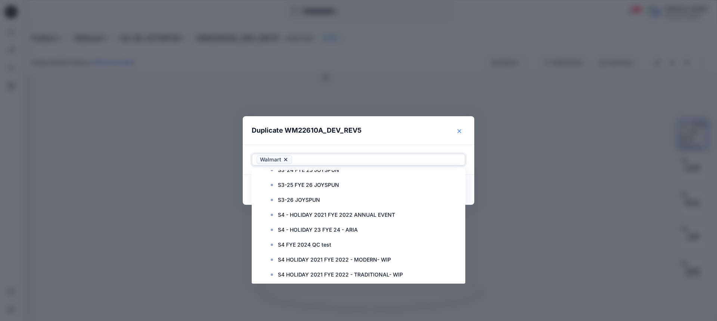
click at [461, 129] on button "Close" at bounding box center [460, 131] width 12 height 12
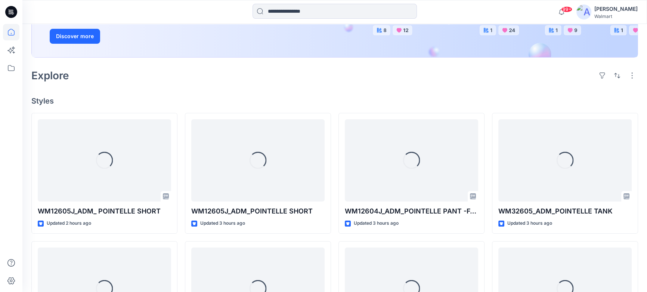
scroll to position [136, 0]
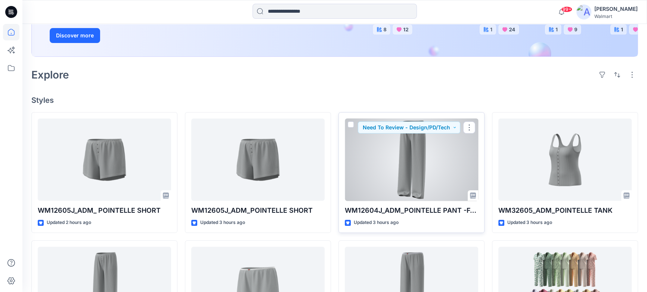
click at [422, 160] on div at bounding box center [411, 159] width 133 height 83
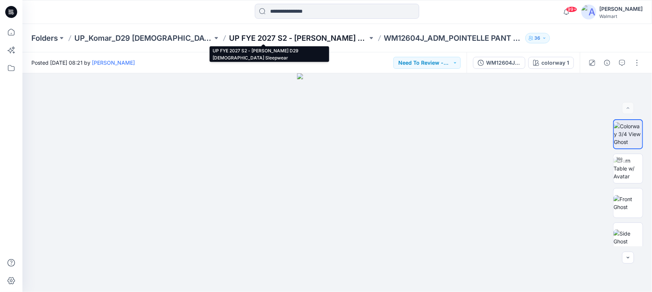
click at [229, 39] on p "UP FYE 2027 S2 - Komar D29 Ladies Sleepwear" at bounding box center [298, 38] width 138 height 10
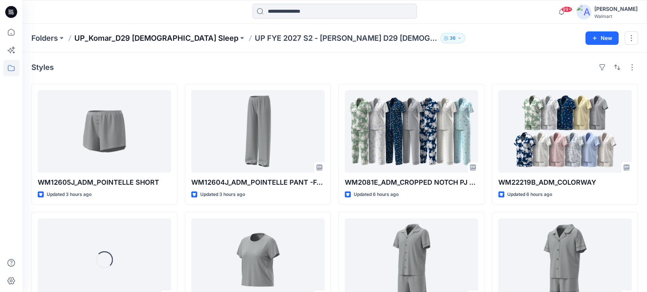
click at [164, 37] on p "UP_Komar_D29 Ladies Sleep" at bounding box center [156, 38] width 164 height 10
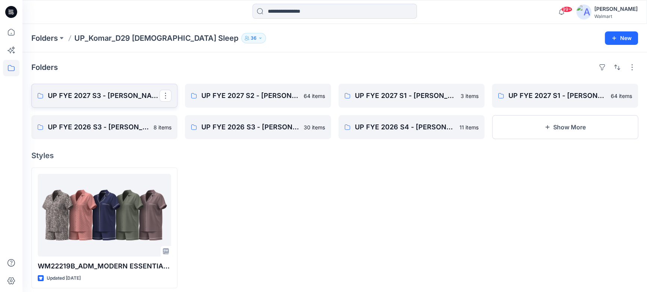
click at [83, 95] on p "UP FYE 2027 S3 - Komar D29 Ladies Sleepwear" at bounding box center [104, 95] width 112 height 10
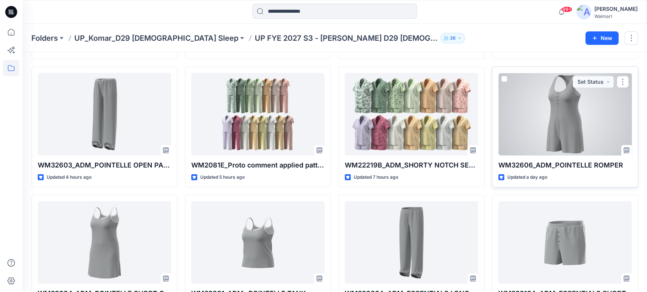
scroll to position [204, 0]
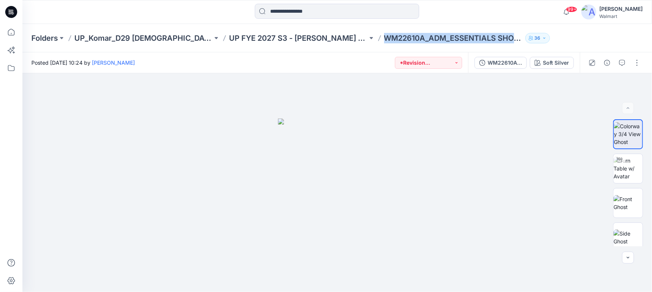
drag, startPoint x: 350, startPoint y: 36, endPoint x: 508, endPoint y: 41, distance: 157.4
click at [508, 41] on div "Folders UP_Komar_D29 [DEMOGRAPHIC_DATA] Sleep UP FYE 2027 S3 - [PERSON_NAME] D2…" at bounding box center [307, 38] width 553 height 10
copy div "WM22610A_ADM_ESSENTIALS SHORT 36"
click at [625, 62] on icon "button" at bounding box center [622, 63] width 6 height 6
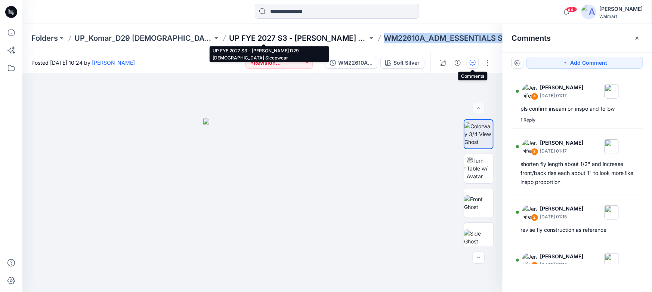
click at [257, 37] on p "UP FYE 2027 S3 - [PERSON_NAME] D29 [DEMOGRAPHIC_DATA] Sleepwear" at bounding box center [298, 38] width 138 height 10
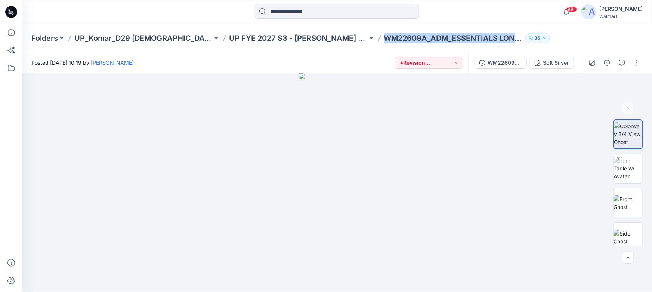
drag, startPoint x: 349, startPoint y: 36, endPoint x: 489, endPoint y: 38, distance: 139.8
click at [489, 38] on div "Folders UP_Komar_D29 [DEMOGRAPHIC_DATA] Sleep UP FYE 2027 S3 - [PERSON_NAME] D2…" at bounding box center [307, 38] width 553 height 10
copy div "WM22609A_ADM_ESSENTIALS LONG PANT 36"
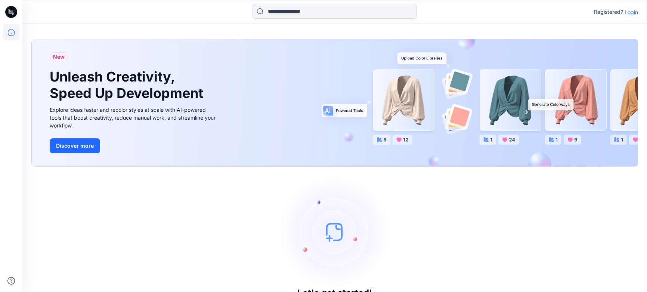
click at [632, 12] on p "Login" at bounding box center [631, 12] width 13 height 8
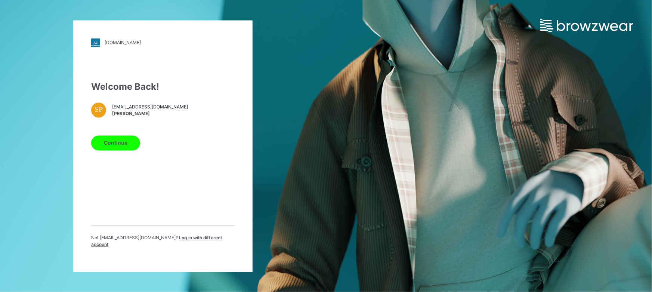
click at [120, 145] on button "Continue" at bounding box center [115, 142] width 49 height 15
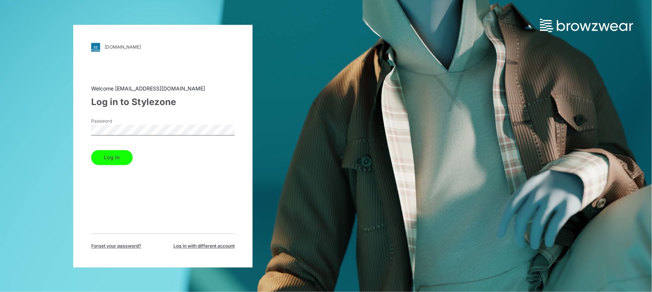
click at [112, 160] on button "Log in" at bounding box center [111, 157] width 41 height 15
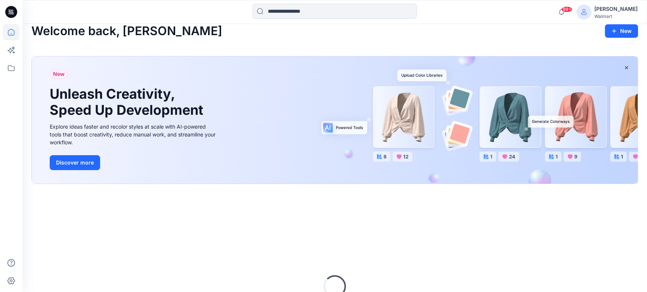
scroll to position [3, 0]
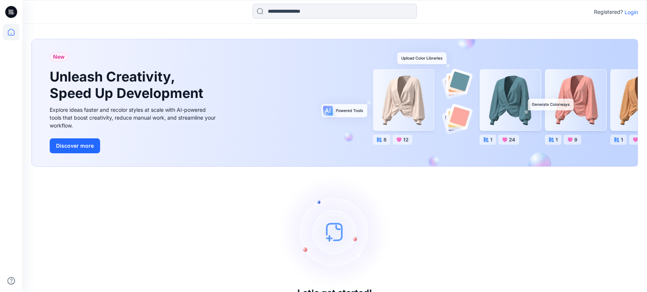
click at [631, 12] on p "Login" at bounding box center [631, 12] width 13 height 8
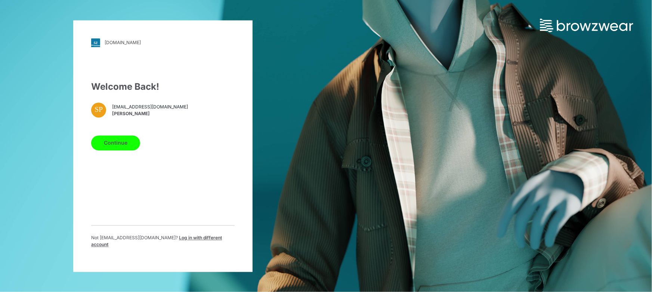
click at [131, 146] on button "Continue" at bounding box center [115, 142] width 49 height 15
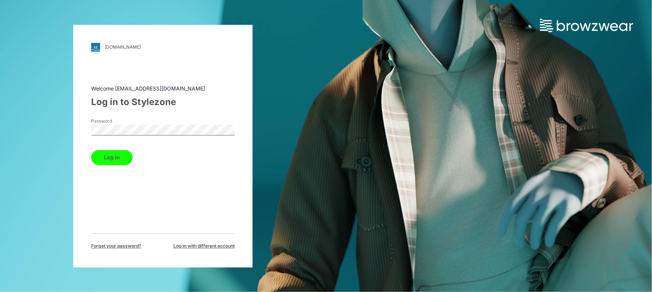
click at [108, 150] on button "Log in" at bounding box center [111, 157] width 41 height 15
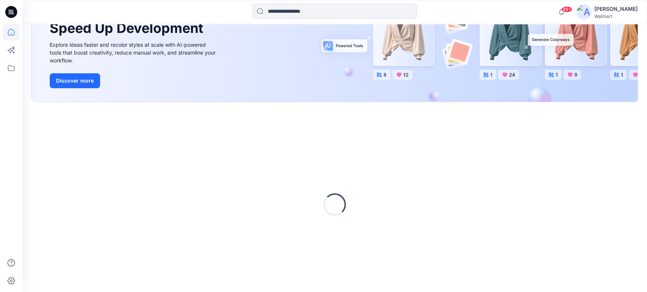
scroll to position [105, 0]
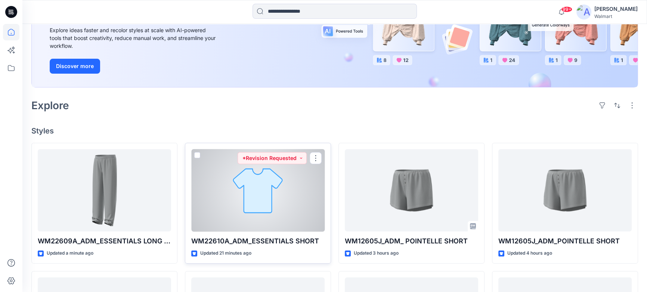
click at [258, 203] on div at bounding box center [257, 190] width 133 height 83
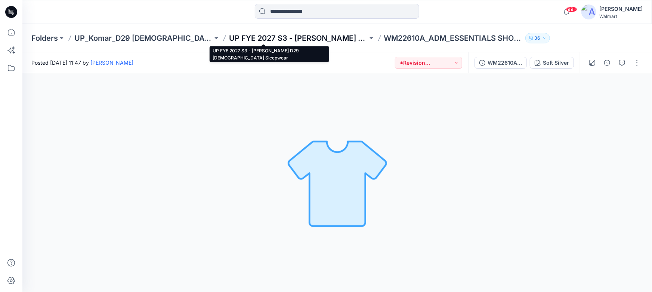
click at [231, 38] on p "UP FYE 2027 S3 - Komar D29 Ladies Sleepwear" at bounding box center [298, 38] width 138 height 10
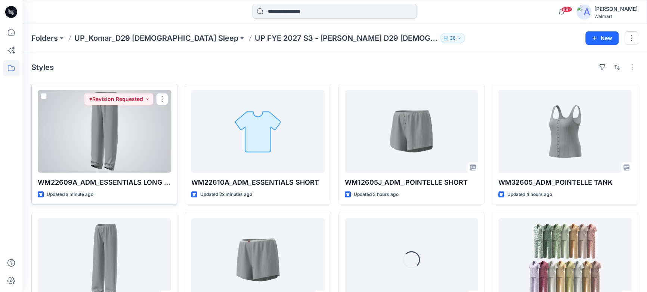
click at [141, 138] on div at bounding box center [104, 131] width 133 height 83
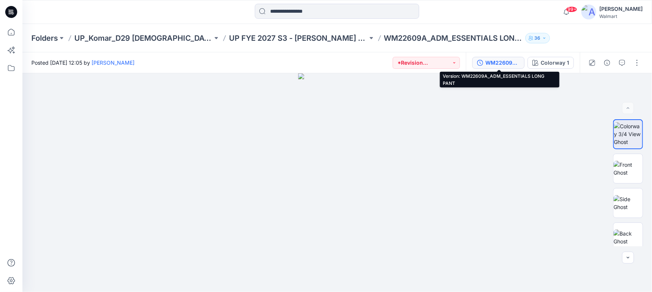
click at [497, 64] on div "WM22609A_ADM_ESSENTIALS LONG PANT" at bounding box center [502, 63] width 34 height 8
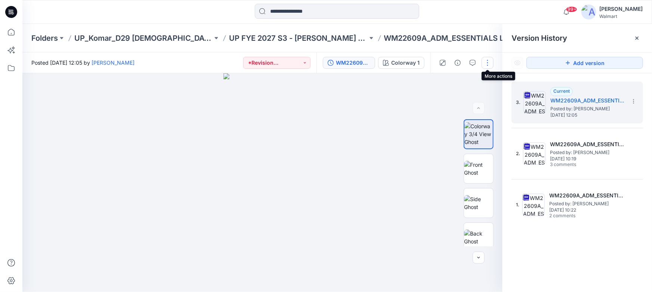
click at [486, 65] on button "button" at bounding box center [488, 63] width 12 height 12
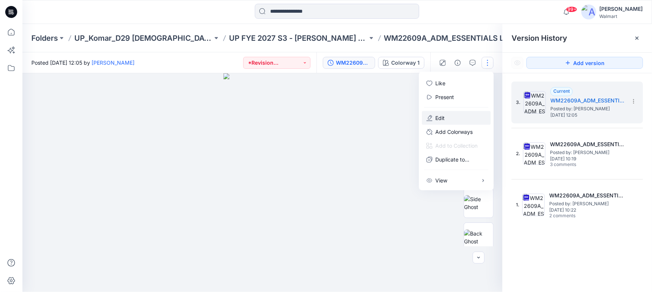
click at [441, 116] on p "Edit" at bounding box center [439, 118] width 9 height 8
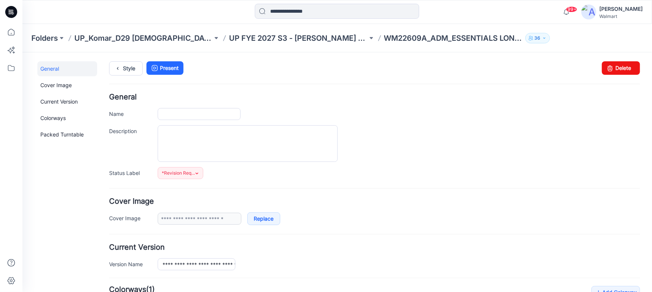
type input "**********"
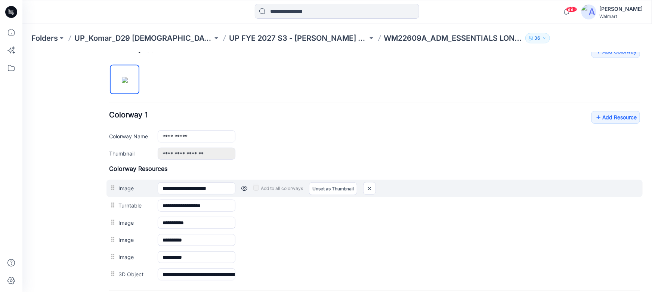
scroll to position [238, 0]
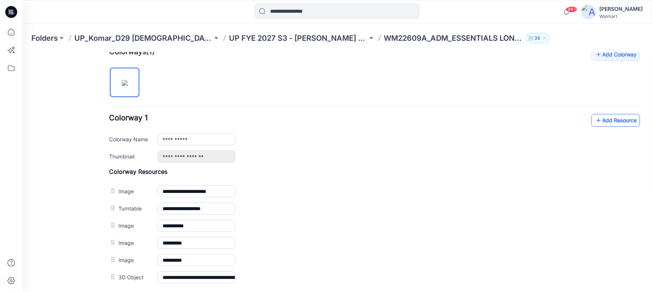
click at [607, 121] on link "Add Resource" at bounding box center [615, 120] width 49 height 13
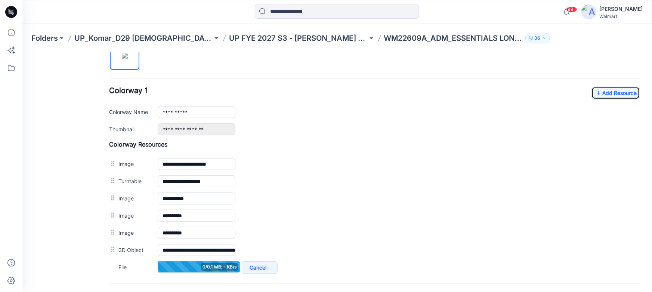
scroll to position [272, 0]
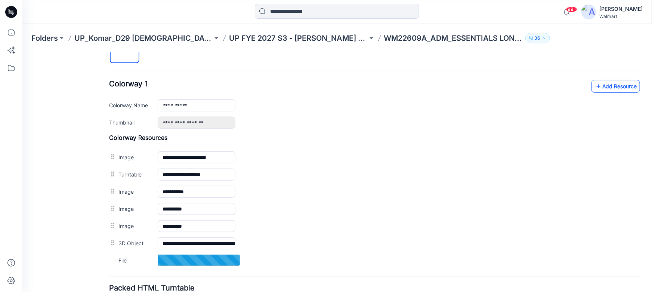
click at [606, 84] on link "Add Resource" at bounding box center [615, 86] width 49 height 13
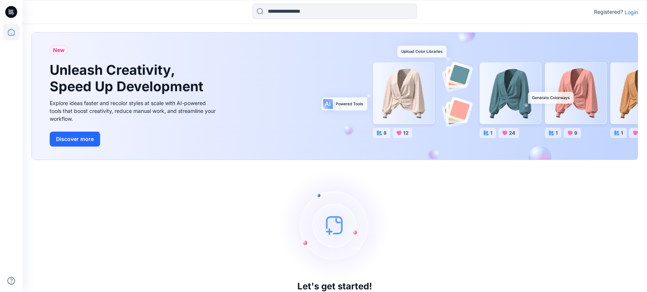
scroll to position [27, 0]
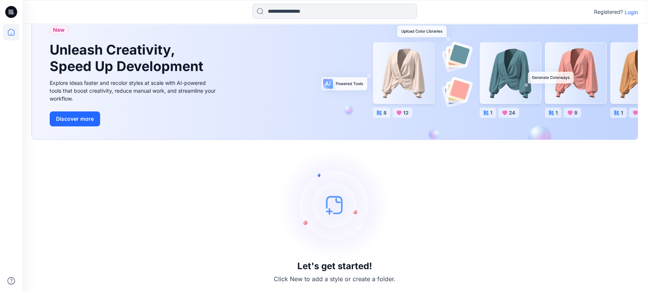
click at [632, 12] on p "Login" at bounding box center [631, 12] width 13 height 8
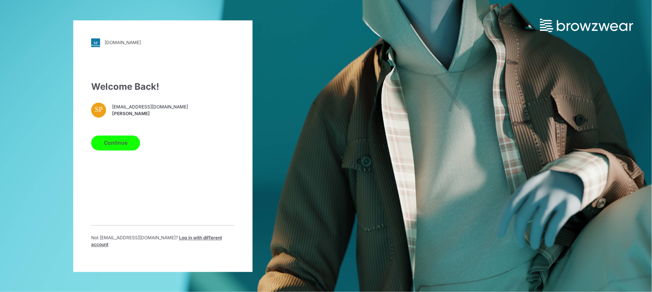
click at [123, 146] on button "Continue" at bounding box center [115, 142] width 49 height 15
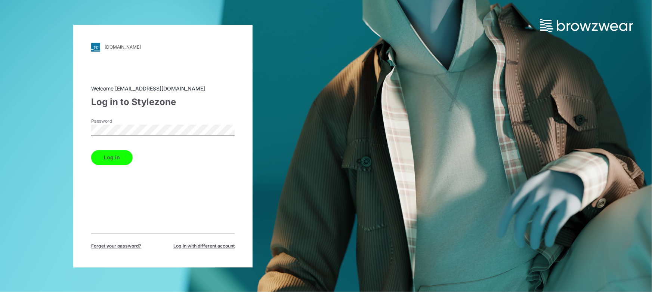
click at [111, 156] on button "Log in" at bounding box center [111, 157] width 41 height 15
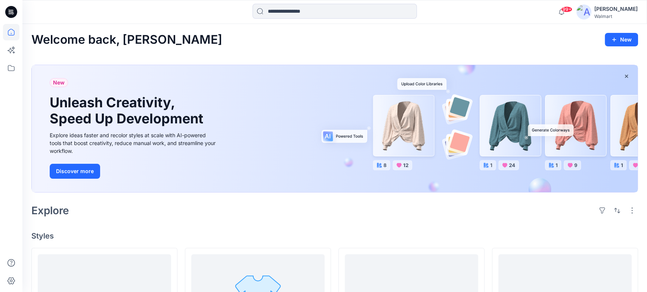
scroll to position [102, 0]
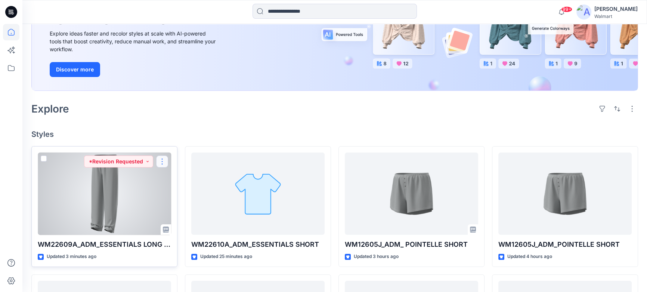
click at [162, 162] on button "button" at bounding box center [162, 161] width 12 height 12
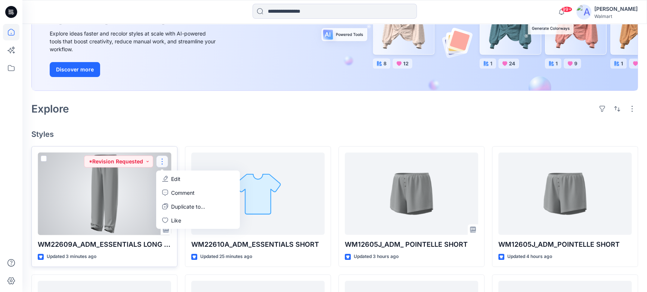
click at [176, 177] on p "Edit" at bounding box center [175, 179] width 9 height 8
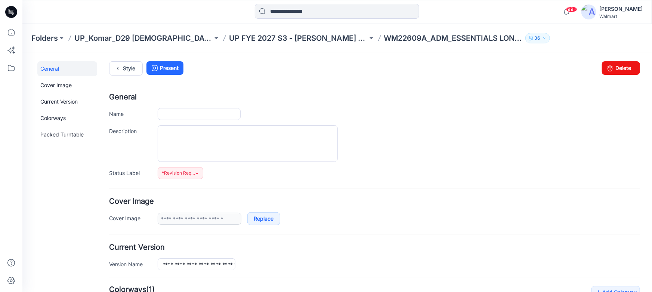
type input "**********"
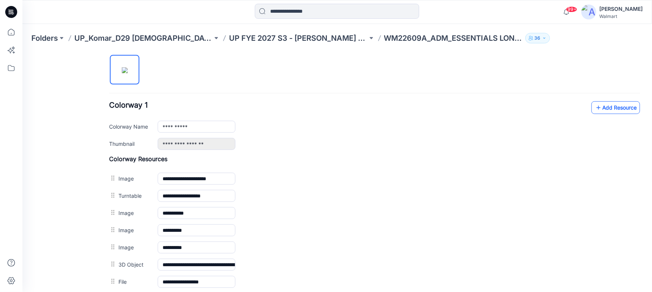
scroll to position [238, 0]
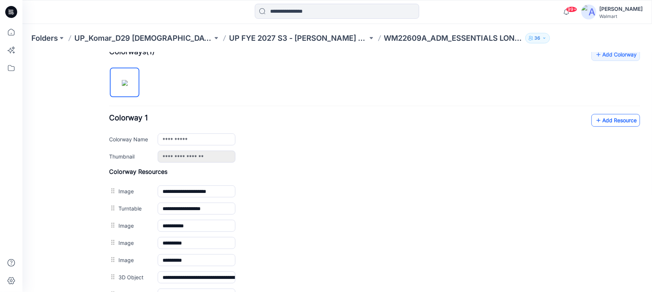
click at [601, 118] on link "Add Resource" at bounding box center [615, 120] width 49 height 13
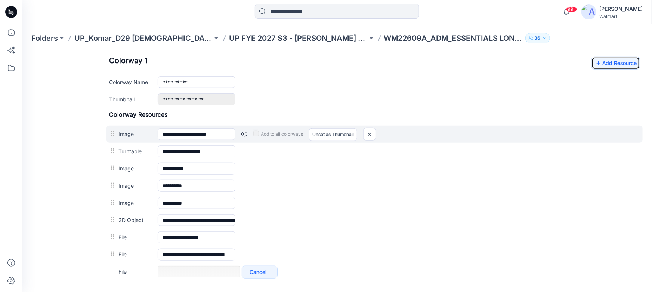
scroll to position [283, 0]
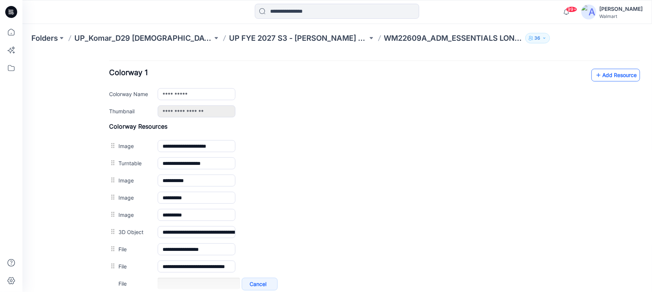
click at [601, 76] on link "Add Resource" at bounding box center [615, 74] width 49 height 13
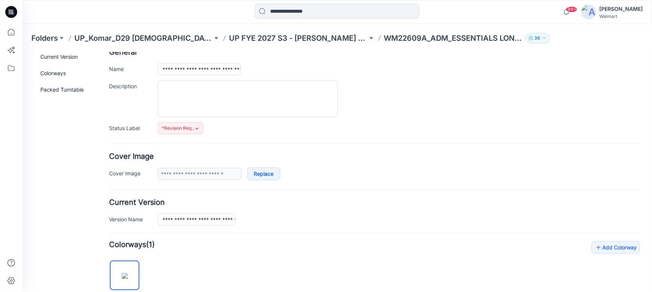
scroll to position [0, 0]
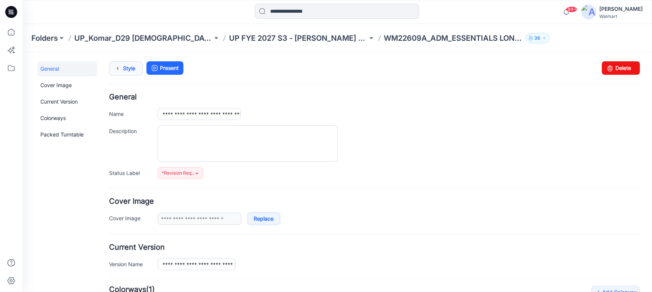
click at [123, 68] on link "Style" at bounding box center [126, 68] width 34 height 14
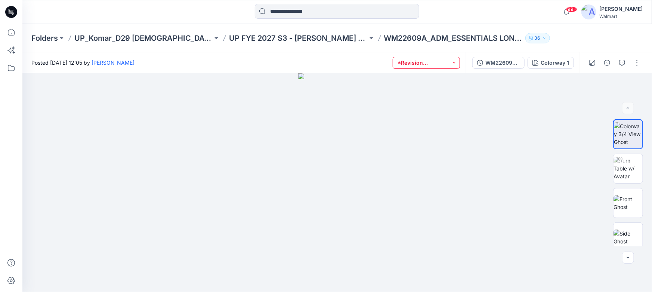
click at [427, 62] on button "*Revision Requested" at bounding box center [426, 63] width 67 height 12
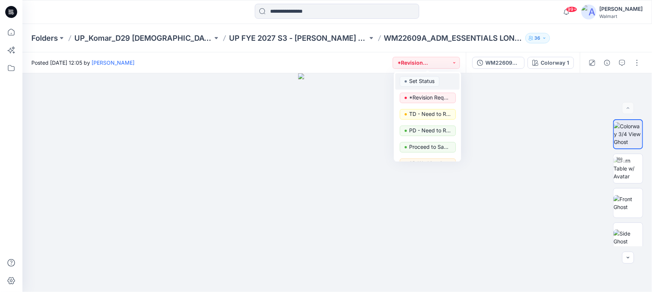
click at [418, 83] on p "Set Status" at bounding box center [421, 81] width 25 height 10
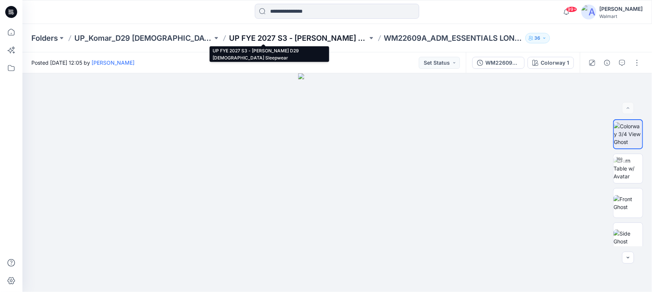
click at [247, 34] on p "UP FYE 2027 S3 - [PERSON_NAME] D29 [DEMOGRAPHIC_DATA] Sleepwear" at bounding box center [298, 38] width 138 height 10
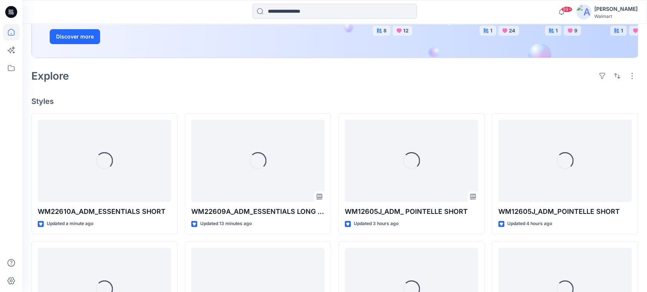
scroll to position [136, 0]
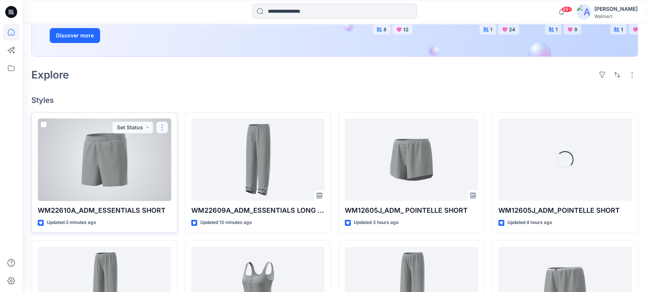
click at [164, 126] on button "button" at bounding box center [162, 127] width 12 height 12
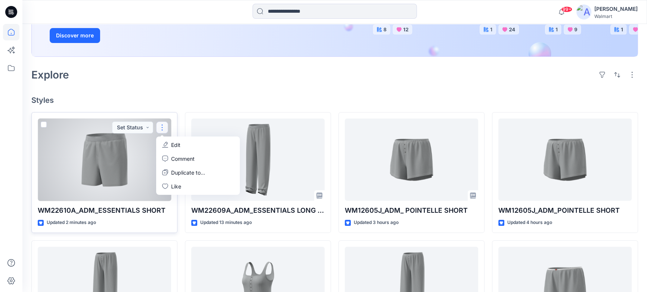
click at [176, 143] on p "Edit" at bounding box center [175, 145] width 9 height 8
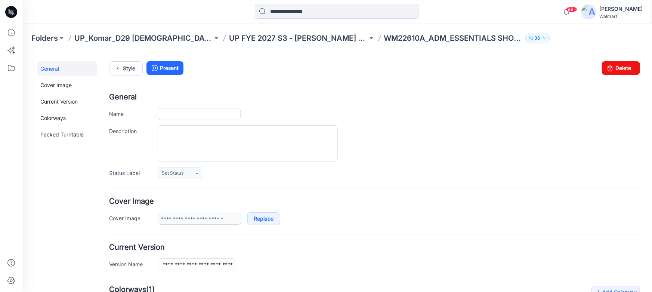
type input "**********"
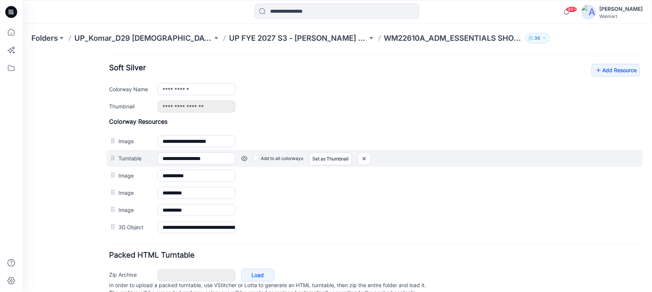
scroll to position [248, 0]
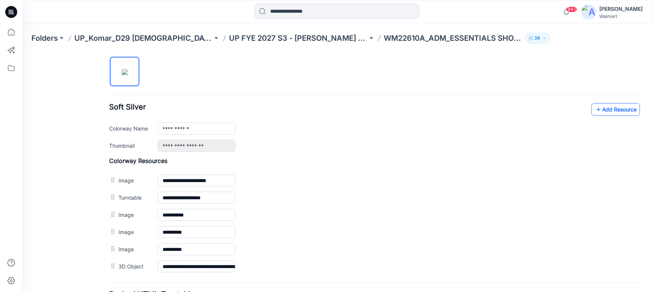
click at [599, 108] on link "Add Resource" at bounding box center [615, 109] width 49 height 13
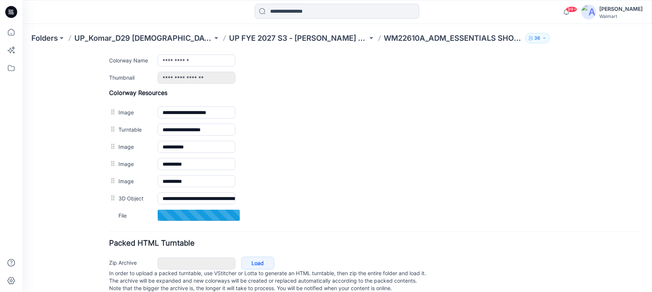
scroll to position [282, 0]
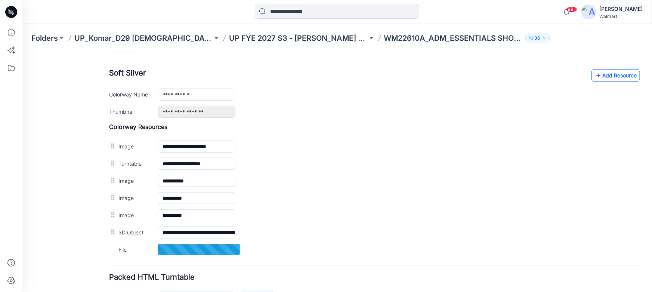
click at [605, 77] on link "Add Resource" at bounding box center [615, 75] width 49 height 13
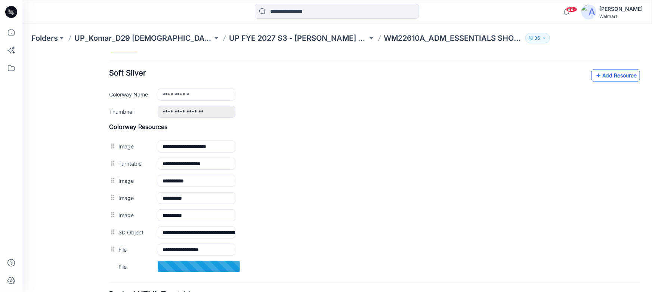
click at [606, 77] on link "Add Resource" at bounding box center [615, 75] width 49 height 13
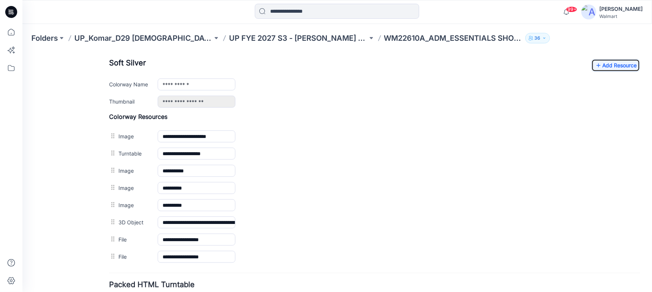
scroll to position [283, 0]
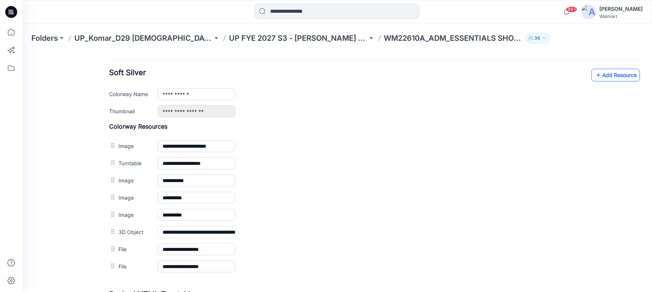
click at [599, 78] on link "Add Resource" at bounding box center [615, 74] width 49 height 13
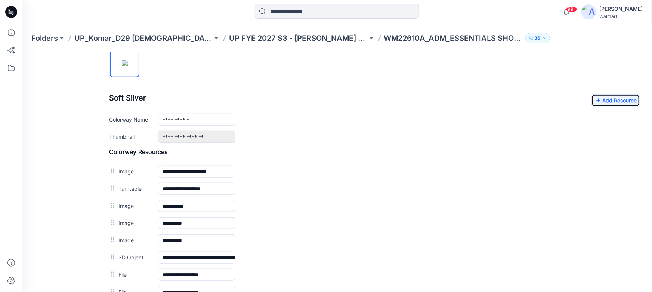
scroll to position [249, 0]
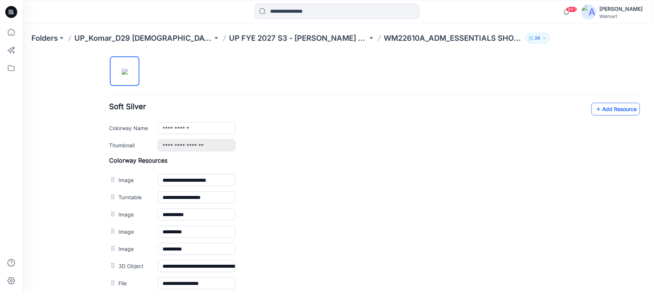
click at [597, 111] on link "Add Resource" at bounding box center [615, 108] width 49 height 13
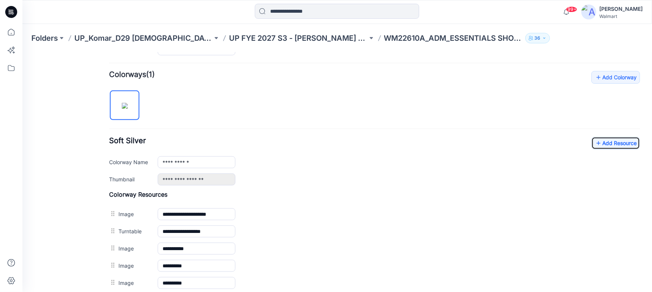
scroll to position [113, 0]
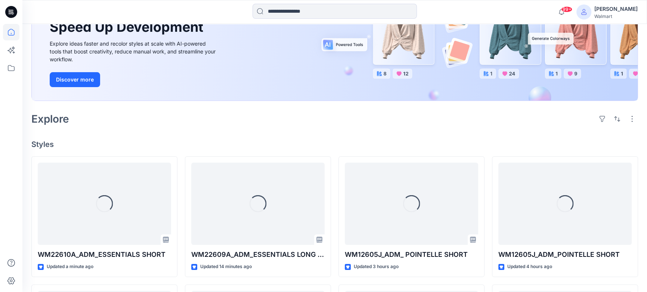
scroll to position [102, 0]
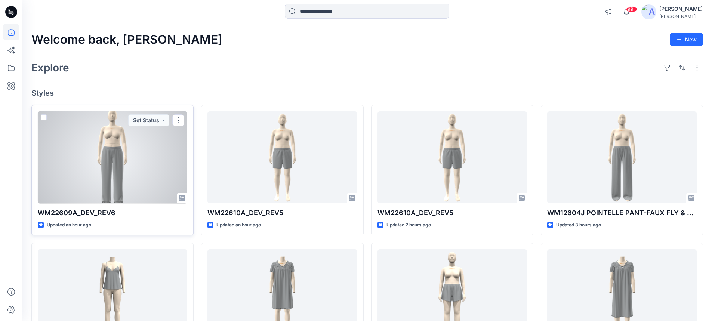
click at [124, 153] on div at bounding box center [112, 157] width 149 height 92
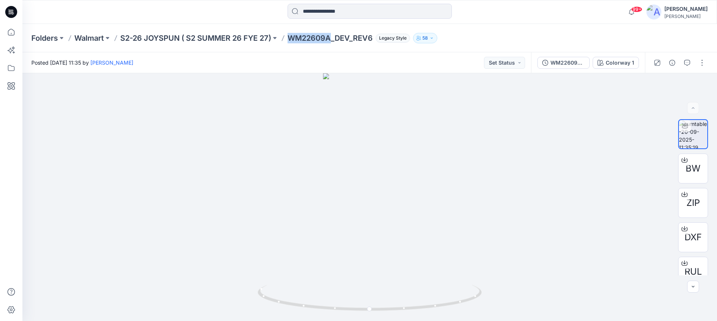
drag, startPoint x: 295, startPoint y: 38, endPoint x: 334, endPoint y: 42, distance: 39.4
click at [334, 42] on p "WM22609A_DEV_REV6" at bounding box center [330, 38] width 85 height 10
copy p "WM22609A"
click at [313, 14] on input at bounding box center [370, 11] width 164 height 15
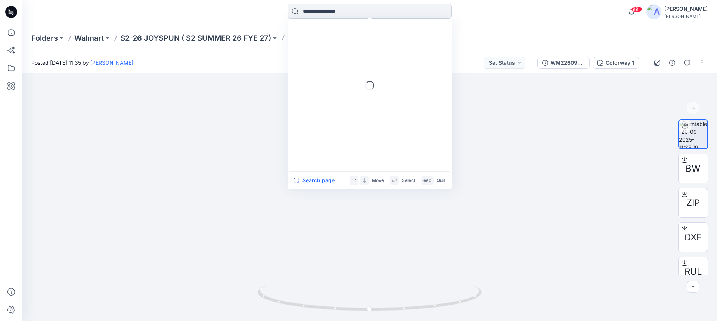
paste input "********"
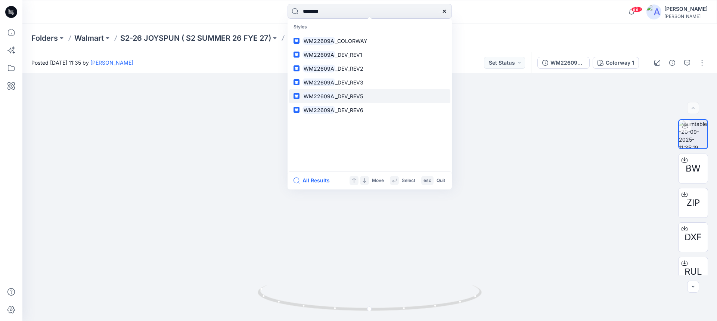
type input "********"
click at [443, 13] on icon at bounding box center [445, 11] width 6 height 6
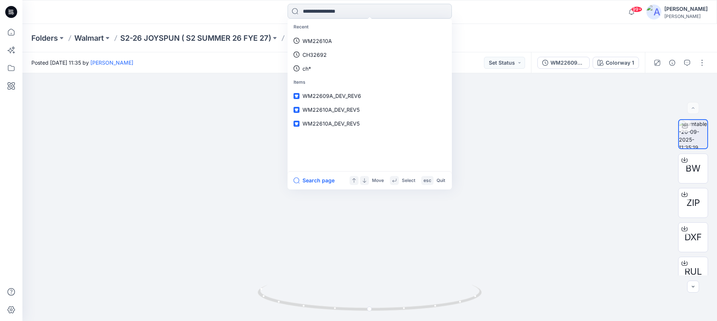
click at [444, 13] on input at bounding box center [370, 11] width 164 height 15
click at [481, 20] on div "Recent WM22609A WM22610A CH32692 Items WM22610A_DEV_REV5 WM22610A_DEV_REV5 WM22…" at bounding box center [370, 12] width 348 height 16
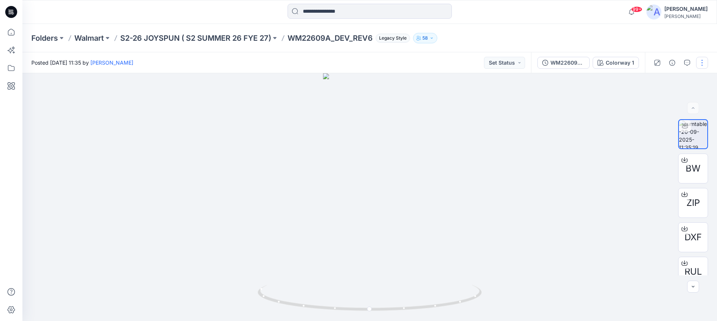
click at [702, 61] on button "button" at bounding box center [703, 63] width 12 height 12
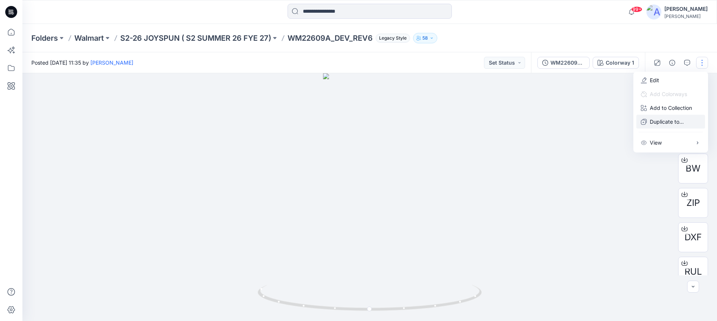
click at [663, 123] on p "Duplicate to..." at bounding box center [667, 122] width 34 height 8
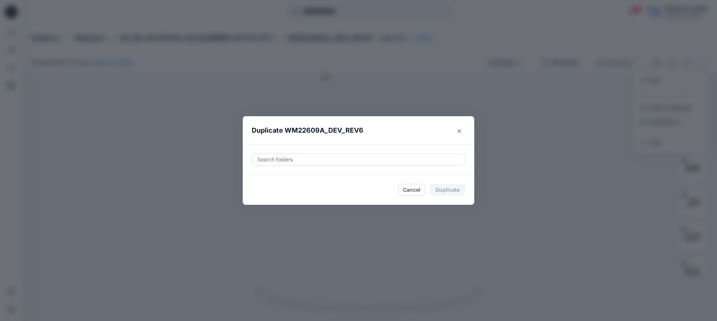
click at [319, 158] on div at bounding box center [359, 159] width 204 height 9
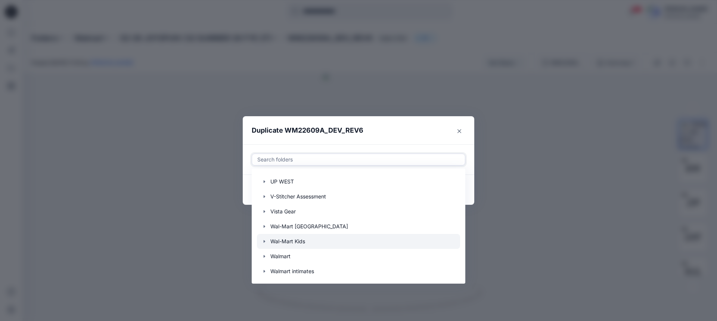
scroll to position [1779, 0]
click at [286, 256] on div at bounding box center [358, 255] width 203 height 15
click at [265, 255] on icon "button" at bounding box center [265, 256] width 6 height 6
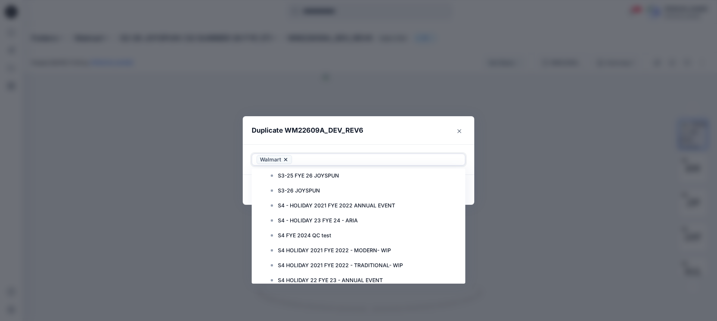
scroll to position [2610, 0]
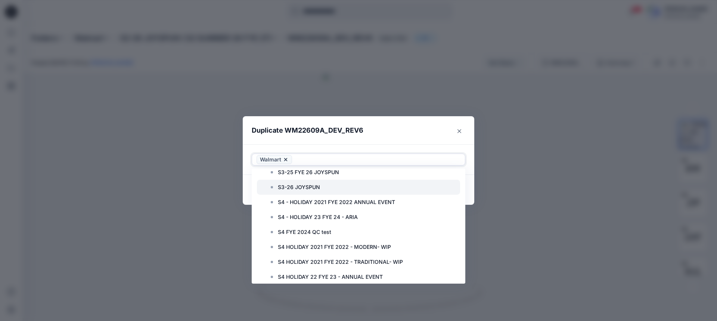
click at [296, 186] on p "S3-26 JOYSPUN" at bounding box center [299, 187] width 42 height 9
click at [397, 132] on header "Duplicate WM22609A_DEV_REV6" at bounding box center [351, 130] width 217 height 28
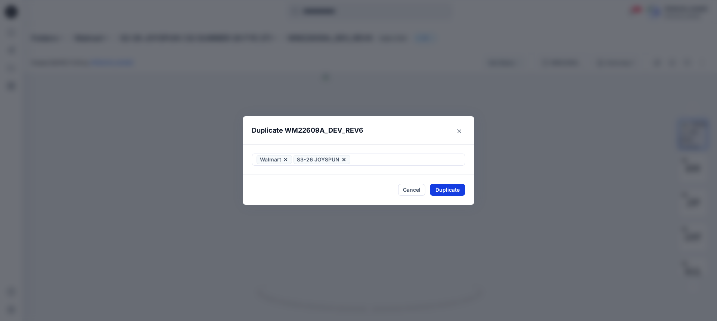
click at [441, 191] on button "Duplicate" at bounding box center [447, 190] width 35 height 12
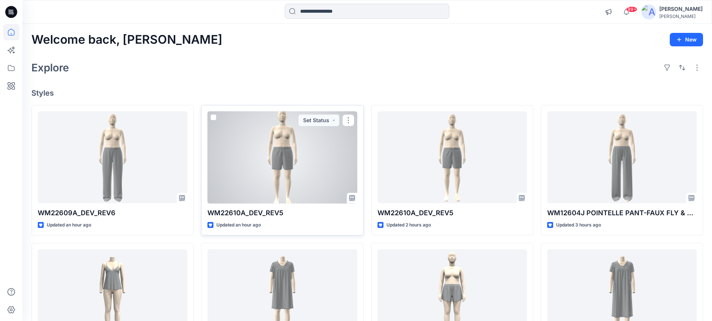
click at [295, 158] on div at bounding box center [281, 157] width 149 height 92
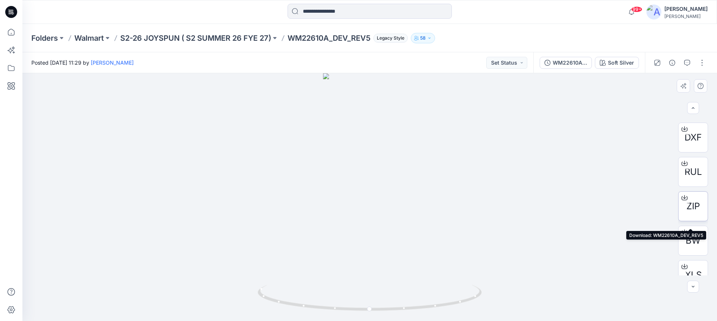
scroll to position [46, 0]
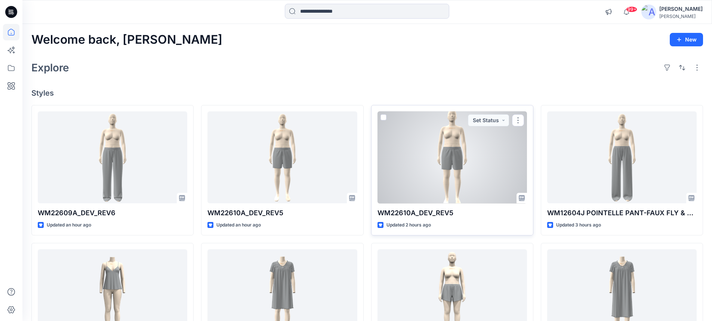
click at [429, 172] on div at bounding box center [451, 157] width 149 height 92
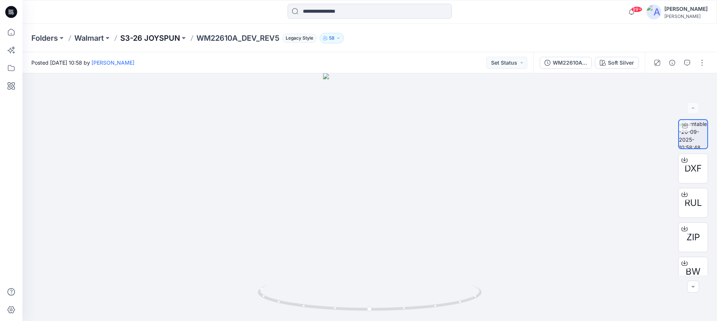
click at [164, 38] on p "S3-26 JOYSPUN" at bounding box center [150, 38] width 60 height 10
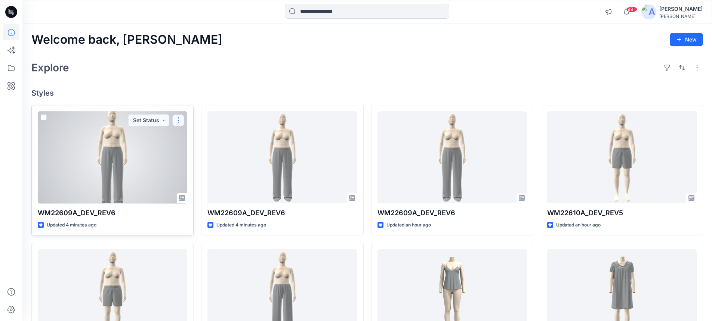
click at [177, 121] on button "button" at bounding box center [178, 120] width 12 height 12
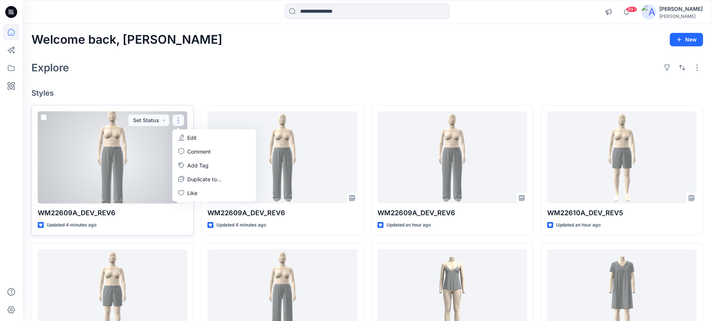
click at [138, 145] on div at bounding box center [112, 157] width 149 height 92
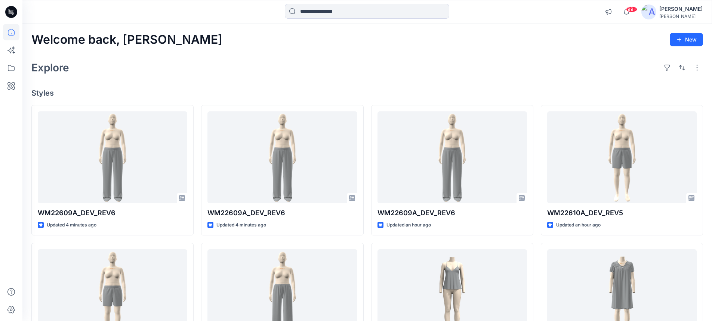
click at [10, 11] on icon at bounding box center [9, 10] width 1 height 0
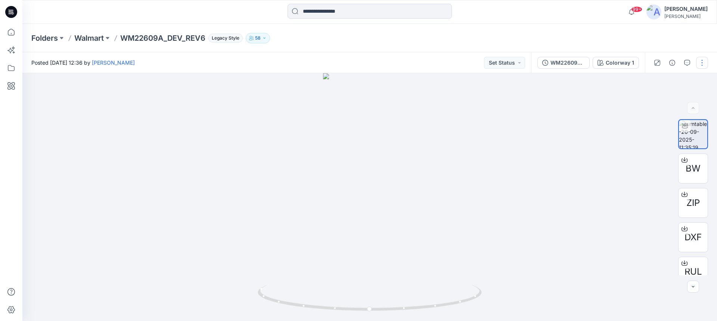
click at [704, 66] on button "button" at bounding box center [703, 63] width 12 height 12
click at [658, 81] on p "Edit" at bounding box center [654, 80] width 9 height 8
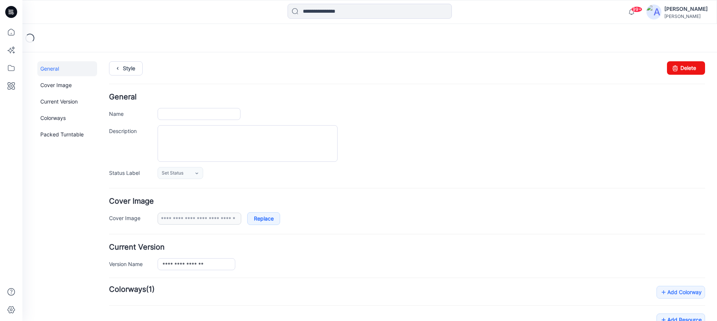
type input "**********"
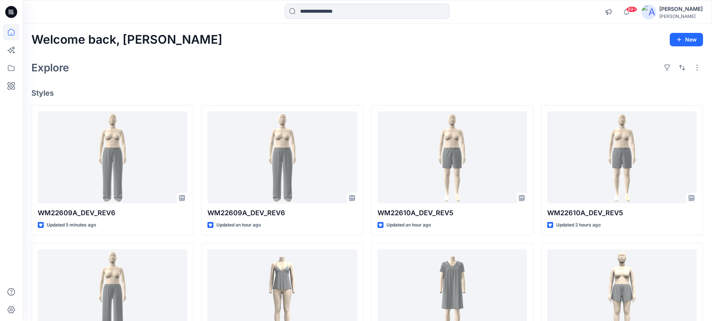
scroll to position [37, 0]
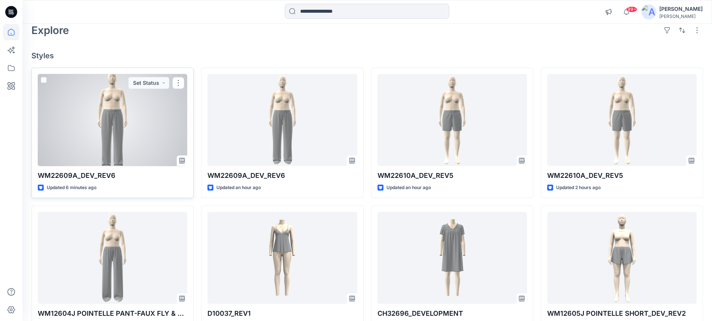
click at [144, 130] on div at bounding box center [112, 120] width 149 height 92
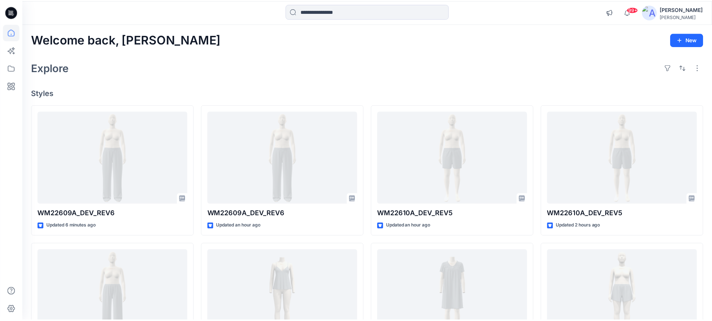
scroll to position [37, 0]
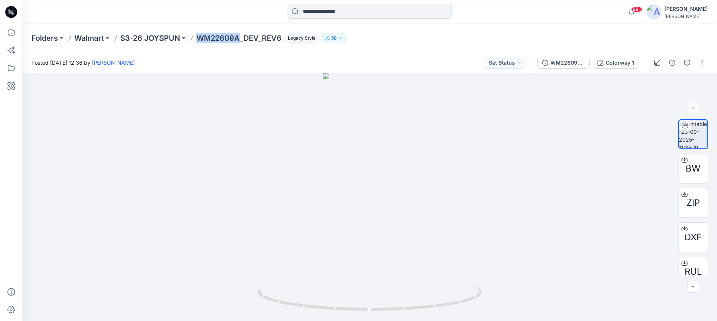
drag, startPoint x: 200, startPoint y: 36, endPoint x: 240, endPoint y: 38, distance: 40.0
click at [240, 38] on p "WM22609A_DEV_REV6" at bounding box center [239, 38] width 85 height 10
copy p "WM22609A"
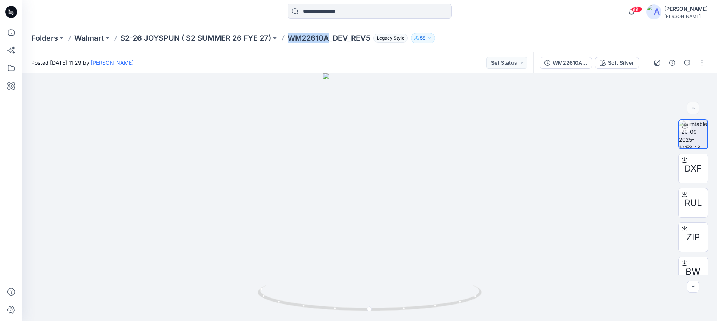
drag, startPoint x: 291, startPoint y: 39, endPoint x: 330, endPoint y: 37, distance: 38.9
click at [330, 37] on div "Folders Walmart S2-26 JOYSPUN ( S2 SUMMER 26 FYE 27) WM22610A_DEV_REV5 Legacy S…" at bounding box center [340, 38] width 619 height 10
copy p "WM22610A"
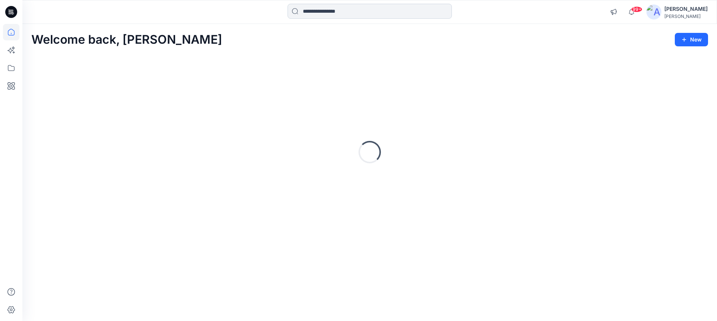
click at [350, 13] on input at bounding box center [370, 11] width 164 height 15
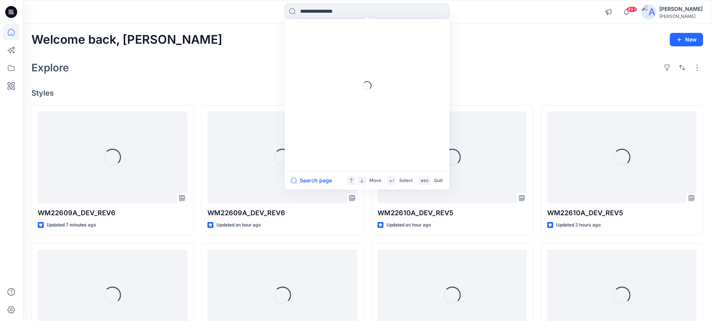
paste input "********"
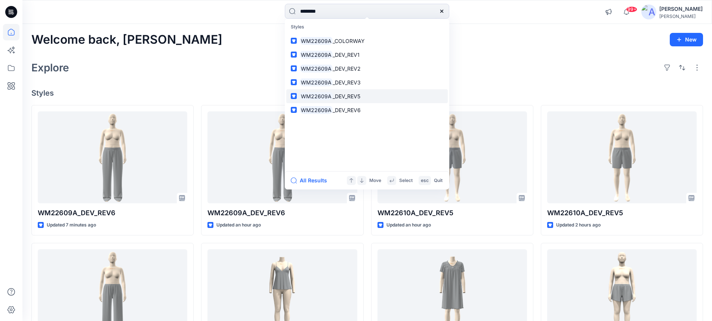
type input "********"
click at [353, 98] on span "_DEV_REV5" at bounding box center [347, 96] width 28 height 6
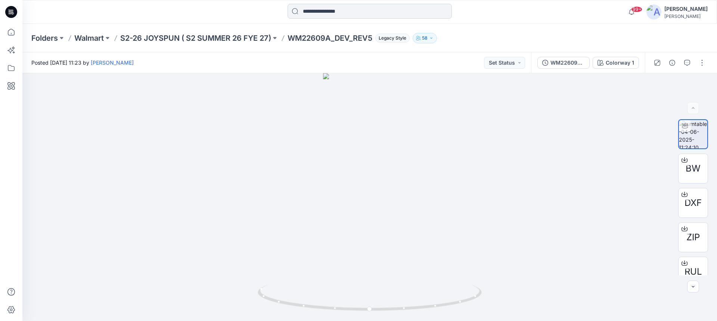
click at [322, 12] on input at bounding box center [370, 11] width 164 height 15
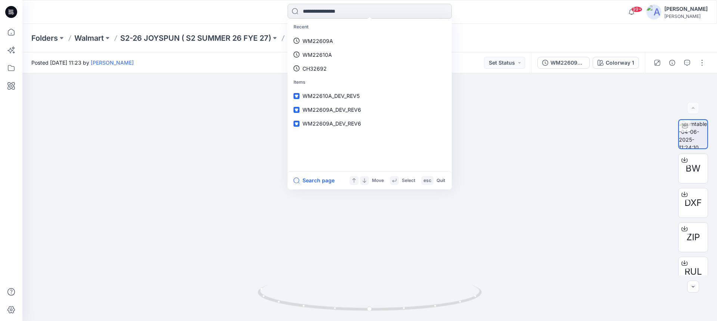
paste input "********"
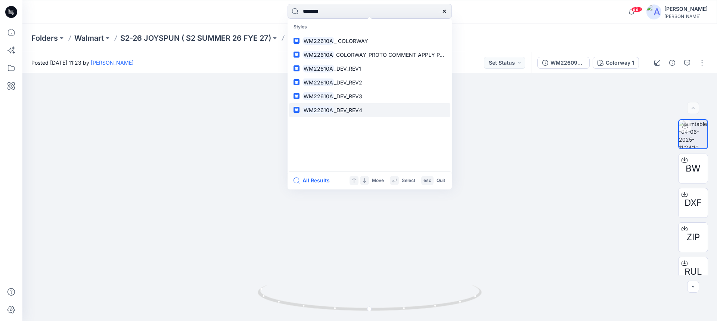
type input "********"
click at [343, 110] on span "_DEV_REV4" at bounding box center [348, 110] width 28 height 6
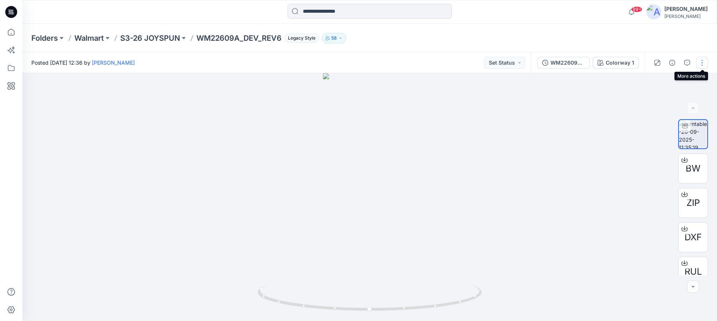
click at [702, 65] on button "button" at bounding box center [703, 63] width 12 height 12
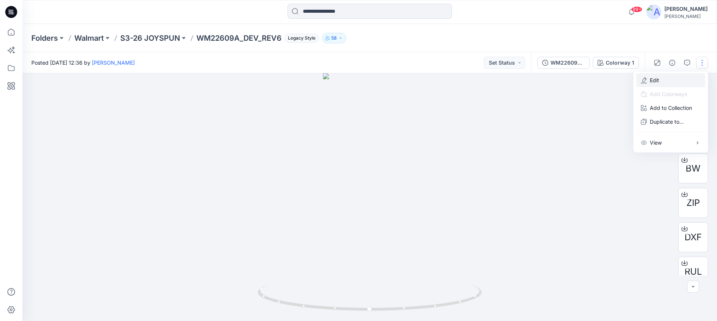
click at [654, 81] on p "Edit" at bounding box center [654, 80] width 9 height 8
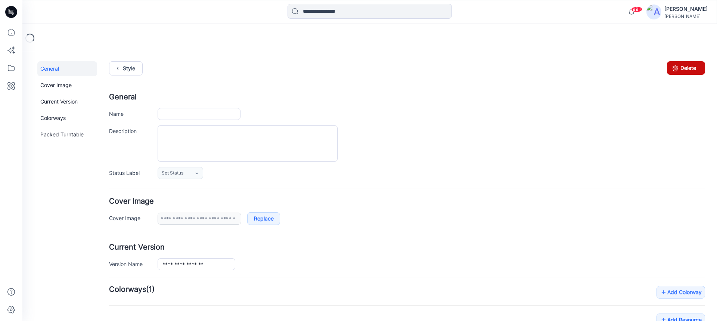
type input "**********"
click at [680, 66] on link "Delete" at bounding box center [686, 67] width 38 height 13
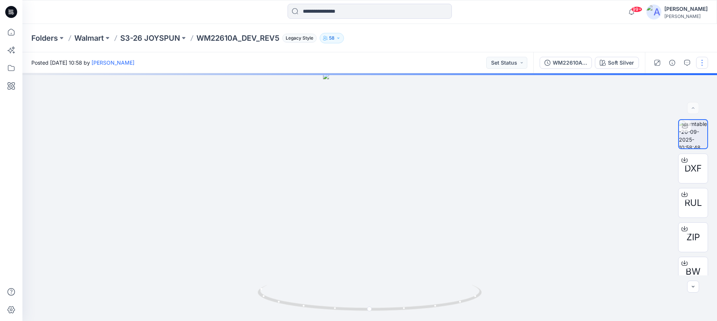
click at [704, 64] on button "button" at bounding box center [703, 63] width 12 height 12
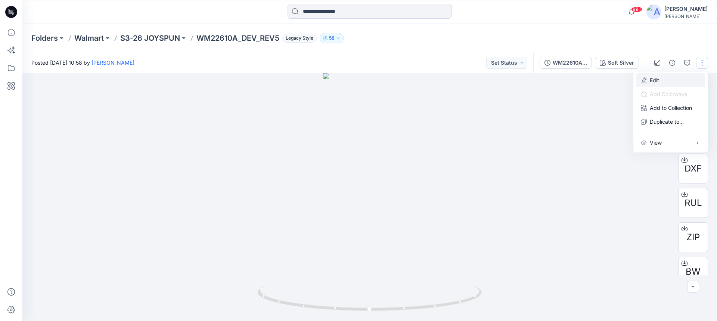
click at [655, 80] on p "Edit" at bounding box center [654, 80] width 9 height 8
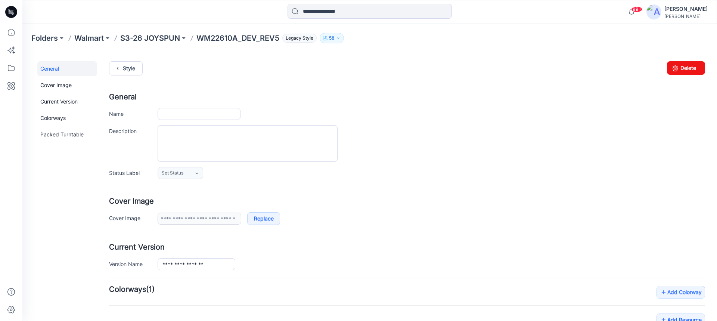
type input "**********"
drag, startPoint x: 674, startPoint y: 67, endPoint x: 402, endPoint y: 58, distance: 271.8
click at [674, 67] on icon at bounding box center [675, 67] width 10 height 13
